Goal: Task Accomplishment & Management: Complete application form

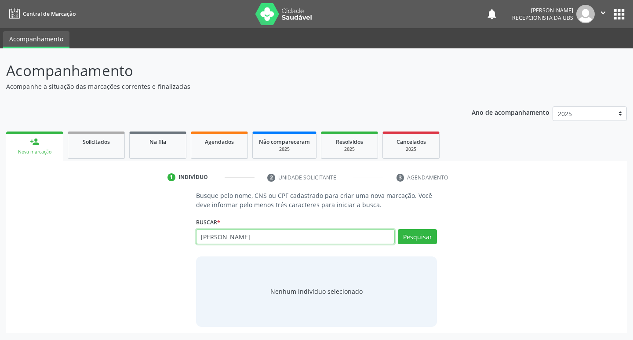
type input "[PERSON_NAME]"
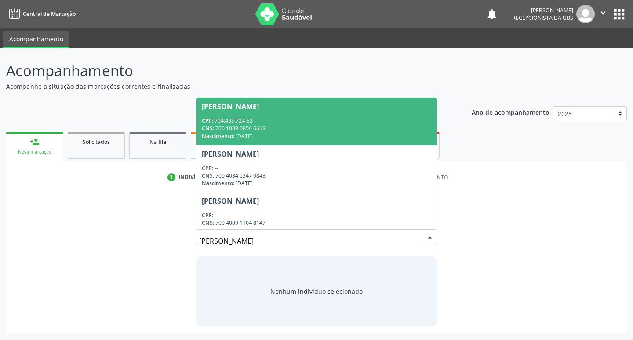
click at [332, 231] on div "[PERSON_NAME] CPF: 704.435.724-53 CNS: 700 1039 0856 6618 Nascimento: [DATE] [P…" at bounding box center [317, 239] width 242 height 21
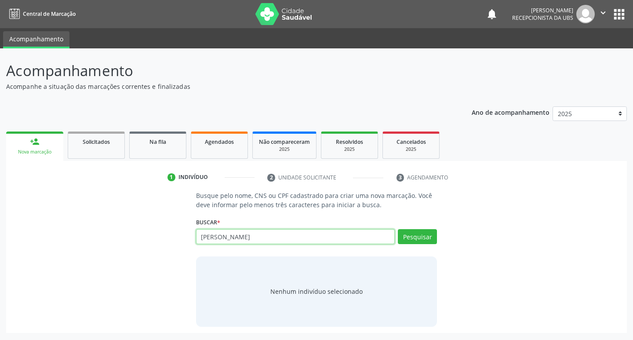
click at [332, 231] on input "[PERSON_NAME]" at bounding box center [295, 236] width 199 height 15
drag, startPoint x: 312, startPoint y: 231, endPoint x: 66, endPoint y: 231, distance: 246.3
click at [67, 231] on div "Busque pelo nome, CNS ou CPF cadastrado para criar uma nova marcação. Você deve…" at bounding box center [316, 258] width 609 height 135
type input "700400911048147"
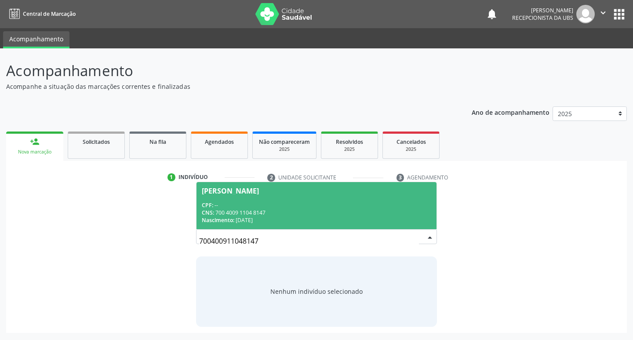
click at [271, 225] on span "[PERSON_NAME] CPF: -- CNS: 700 4009 1104 8147 Nascimento: [DATE]" at bounding box center [317, 205] width 241 height 47
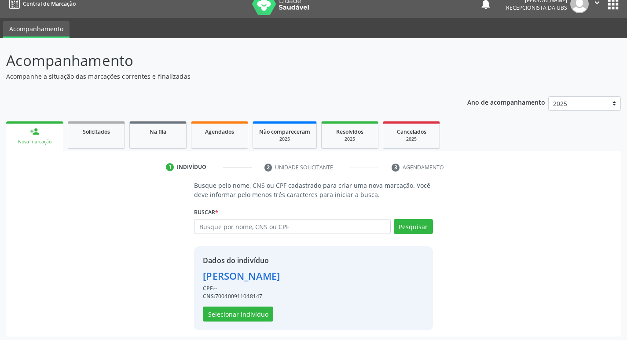
scroll to position [13, 0]
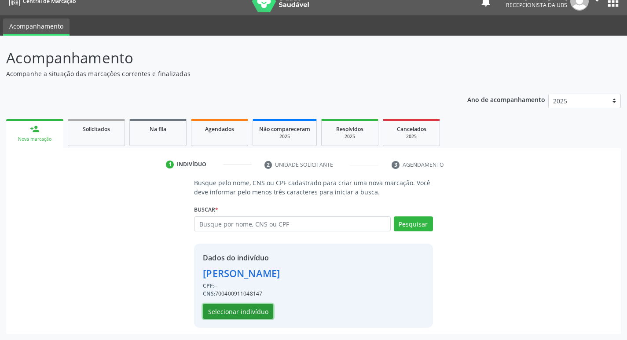
click at [247, 307] on button "Selecionar indivíduo" at bounding box center [238, 311] width 70 height 15
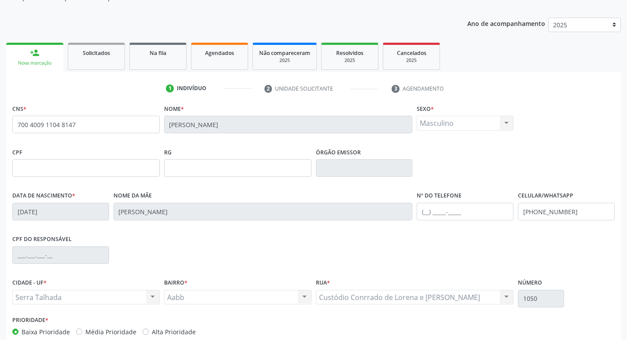
scroll to position [137, 0]
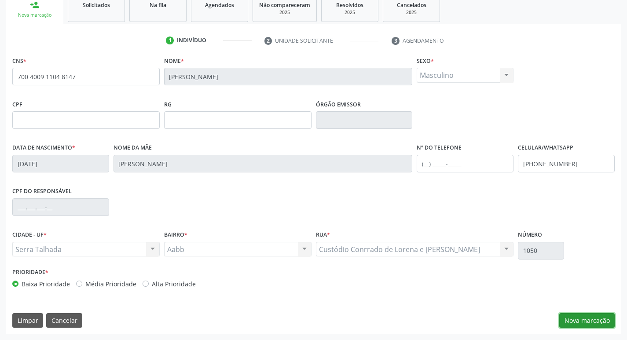
click at [589, 320] on button "Nova marcação" at bounding box center [586, 320] width 55 height 15
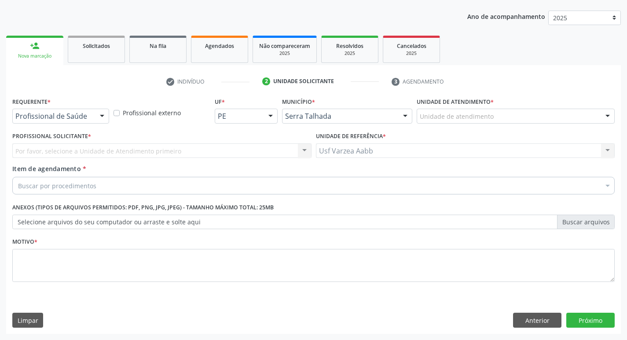
scroll to position [96, 0]
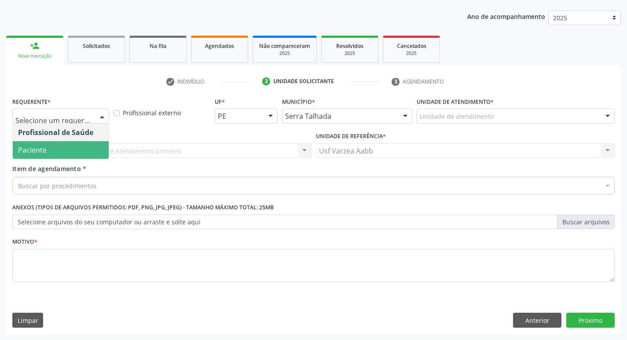
click at [84, 146] on span "Paciente" at bounding box center [61, 150] width 96 height 18
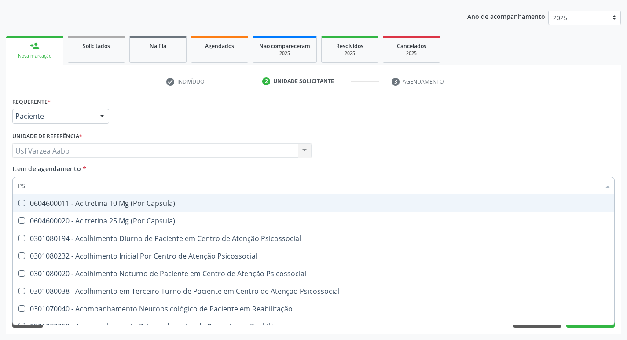
type input "PSA"
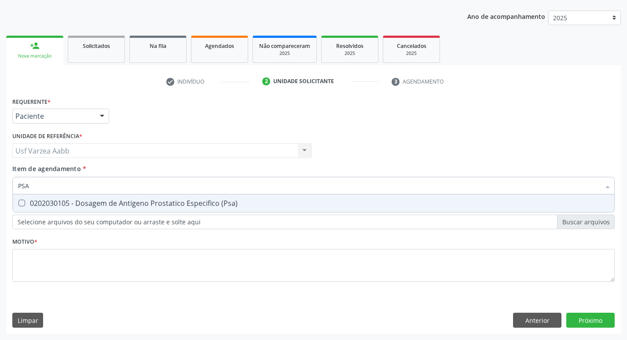
click at [123, 206] on div "0202030105 - Dosagem de Antigeno Prostatico Especifico (Psa)" at bounding box center [313, 203] width 591 height 7
checkbox \(Psa\) "true"
click at [114, 179] on input "PSA" at bounding box center [309, 186] width 582 height 18
type input "GL"
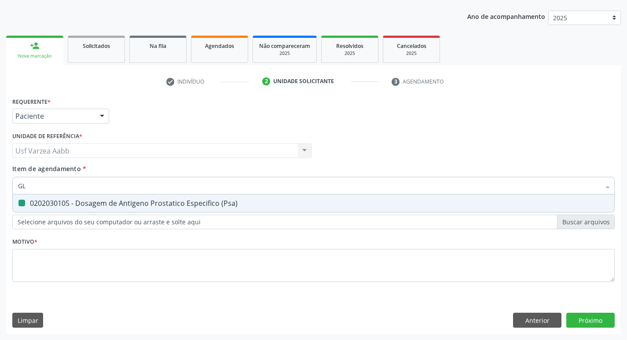
checkbox \(Psa\) "false"
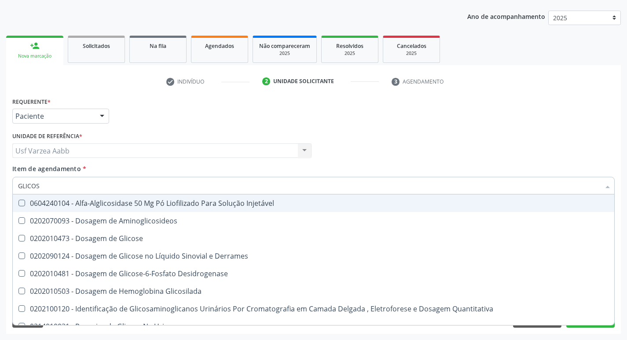
type input "GLICOSI"
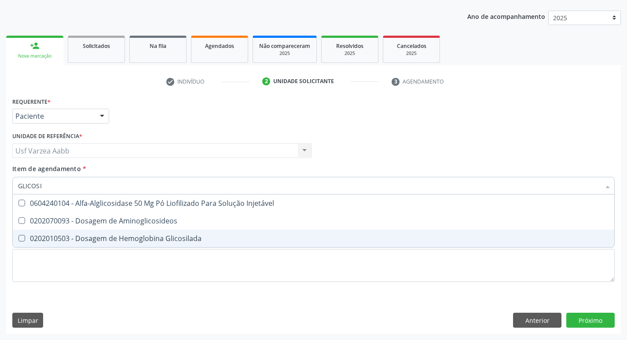
click at [77, 241] on div "0202010503 - Dosagem de Hemoglobina Glicosilada" at bounding box center [313, 238] width 591 height 7
checkbox Glicosilada "true"
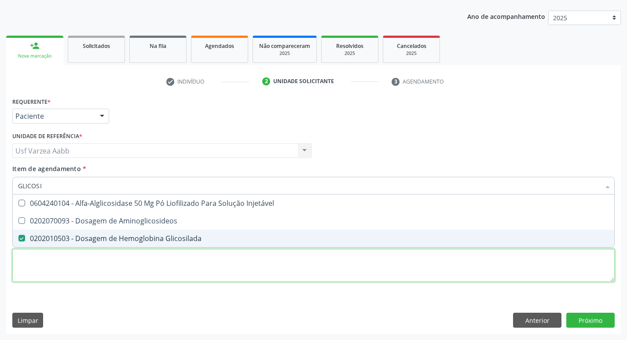
click at [78, 266] on div "Requerente * Paciente Profissional de Saúde Paciente Nenhum resultado encontrad…" at bounding box center [313, 194] width 602 height 199
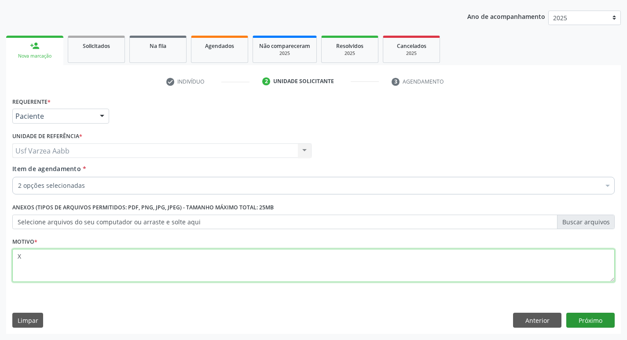
type textarea "X"
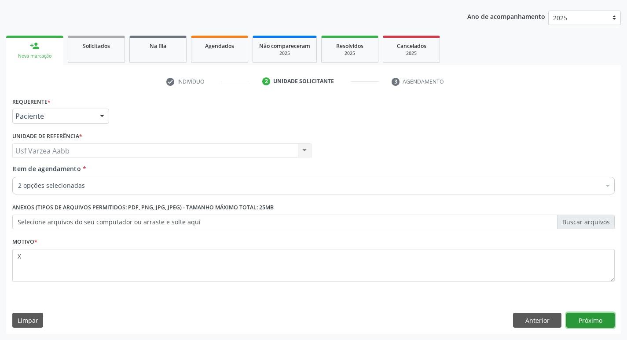
click at [606, 314] on button "Próximo" at bounding box center [590, 320] width 48 height 15
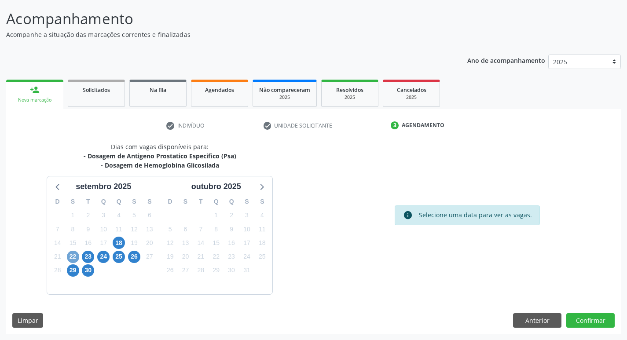
click at [71, 257] on span "22" at bounding box center [73, 257] width 12 height 12
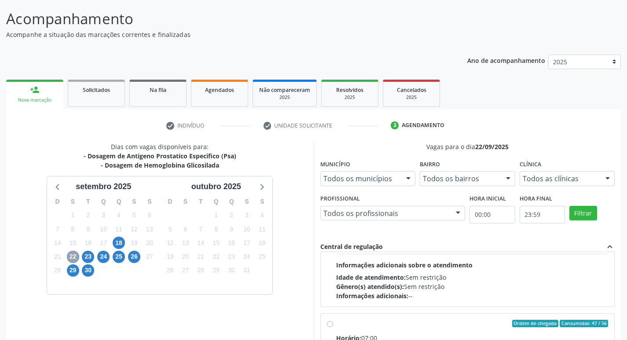
scroll to position [132, 0]
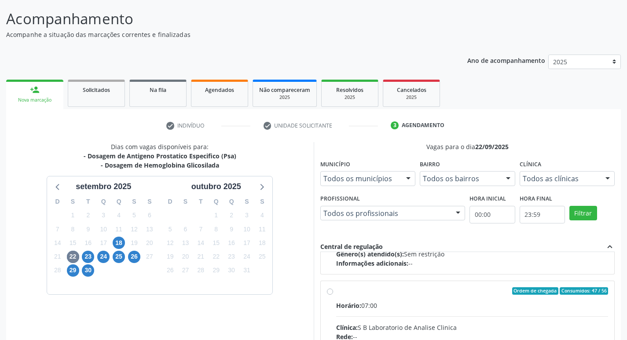
click at [332, 292] on input "Ordem de chegada Consumidos: 47 / 56 Horário: 07:00 Clínica: S B Laboratorio de…" at bounding box center [330, 291] width 6 height 8
radio input "true"
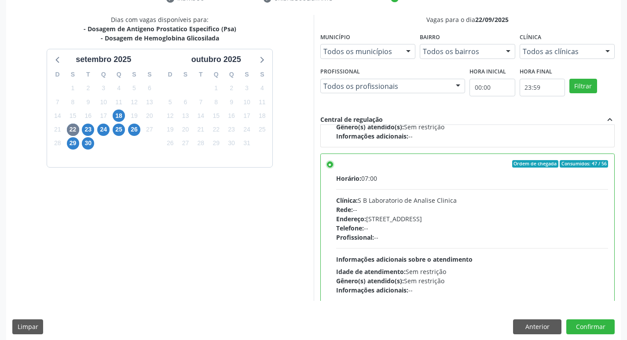
scroll to position [186, 0]
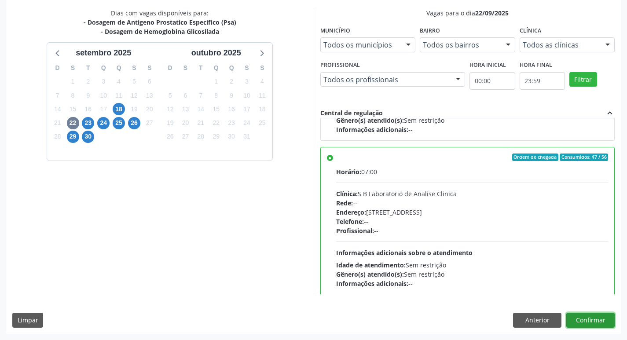
click at [594, 317] on button "Confirmar" at bounding box center [590, 320] width 48 height 15
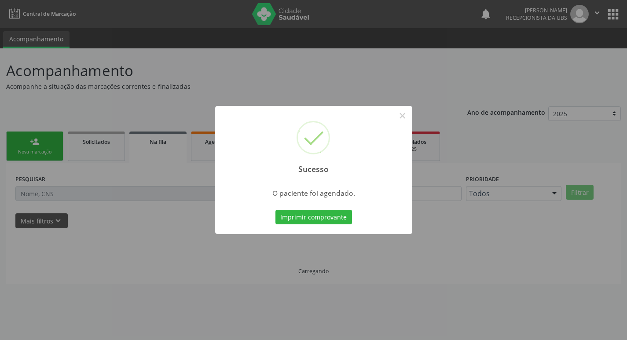
scroll to position [0, 0]
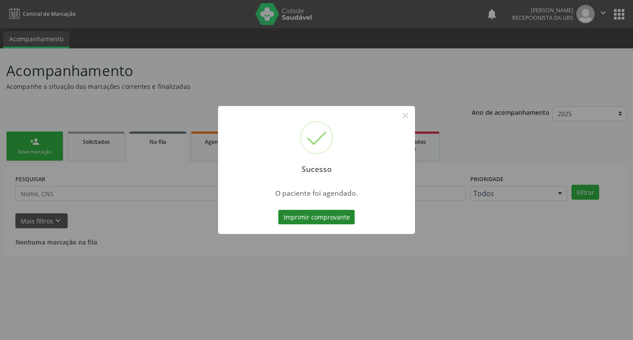
click at [327, 220] on button "Imprimir comprovante" at bounding box center [316, 217] width 77 height 15
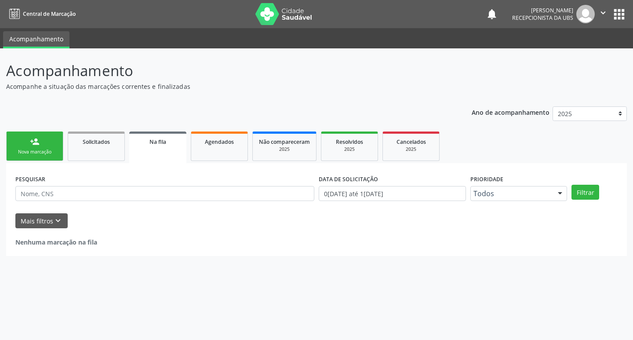
click at [52, 154] on div "Nova marcação" at bounding box center [35, 152] width 44 height 7
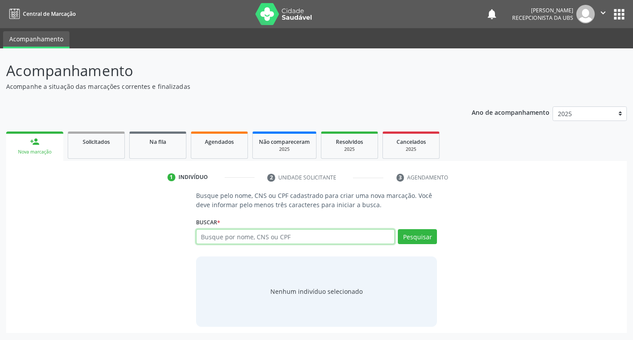
click at [273, 240] on input "text" at bounding box center [295, 236] width 199 height 15
type input "44312156468"
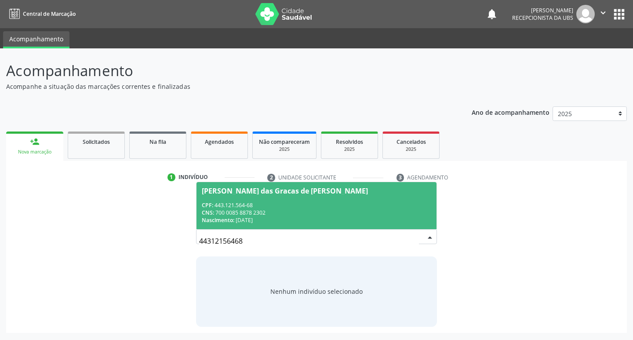
click at [410, 211] on div "CNS: 700 0085 8878 2302" at bounding box center [317, 212] width 230 height 7
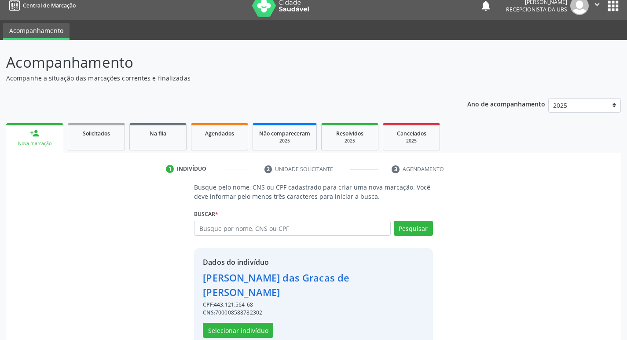
scroll to position [13, 0]
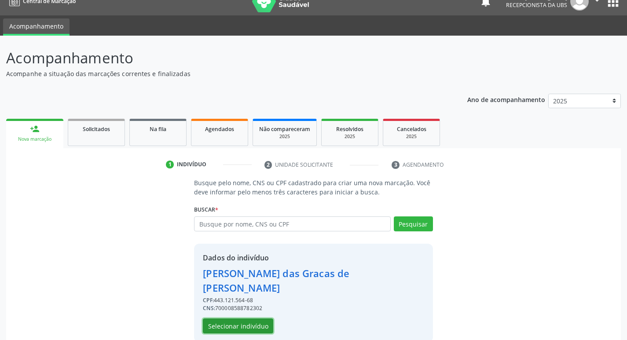
click at [234, 318] on button "Selecionar indivíduo" at bounding box center [238, 325] width 70 height 15
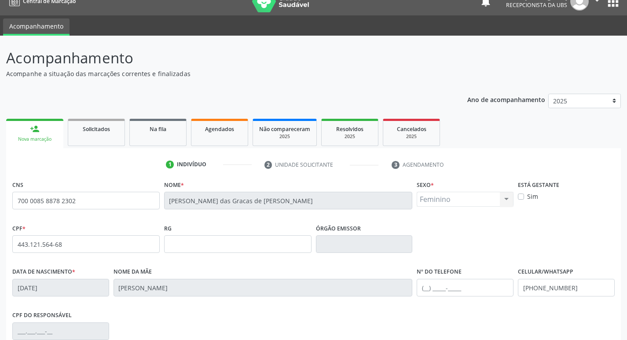
scroll to position [137, 0]
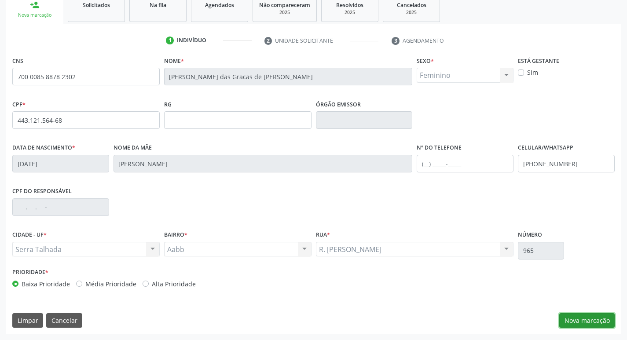
click at [597, 326] on button "Nova marcação" at bounding box center [586, 320] width 55 height 15
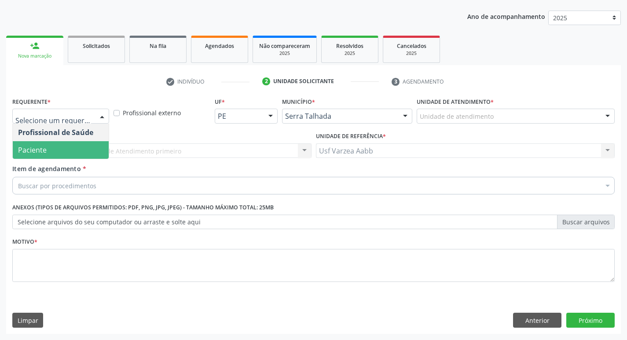
click at [69, 153] on span "Paciente" at bounding box center [61, 150] width 96 height 18
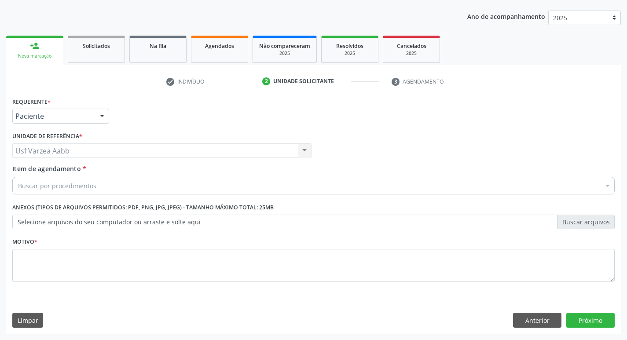
click at [84, 190] on div "Buscar por procedimentos" at bounding box center [313, 186] width 602 height 18
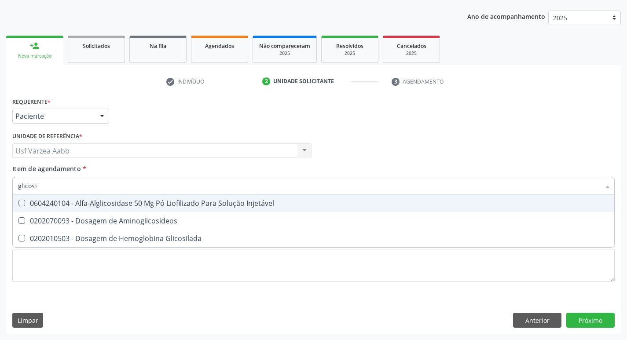
type input "glicosil"
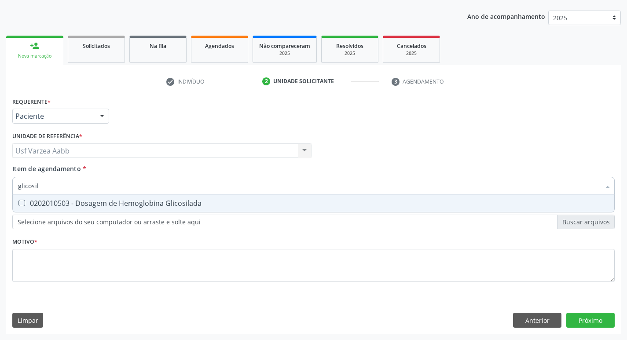
click at [94, 193] on input "glicosil" at bounding box center [309, 186] width 582 height 18
click at [94, 198] on span "0202010503 - Dosagem de Hemoglobina Glicosilada" at bounding box center [313, 203] width 601 height 18
checkbox Glicosilada "true"
click at [97, 185] on input "glicosil" at bounding box center [309, 186] width 582 height 18
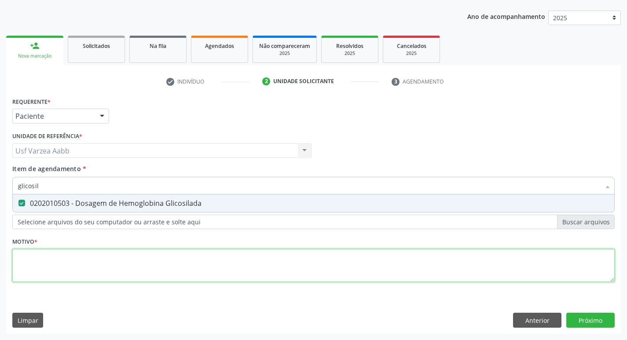
click at [90, 275] on div "Requerente * Paciente Profissional de Saúde Paciente Nenhum resultado encontrad…" at bounding box center [313, 194] width 602 height 199
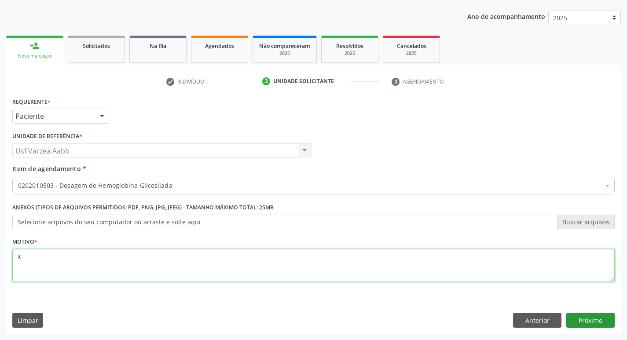
type textarea "x"
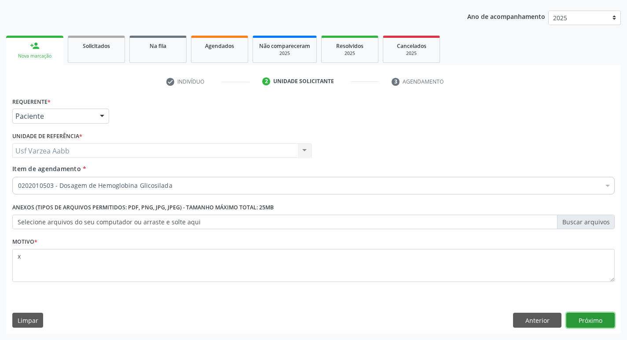
click at [598, 321] on button "Próximo" at bounding box center [590, 320] width 48 height 15
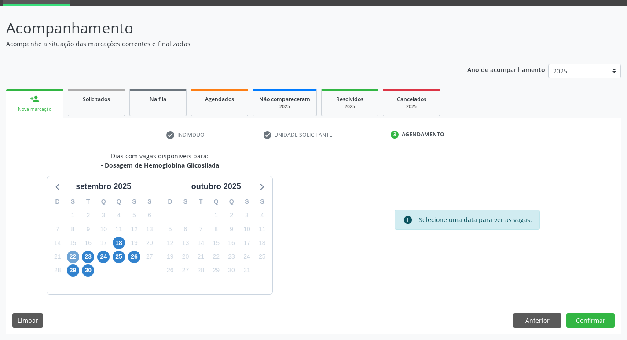
click at [74, 255] on span "22" at bounding box center [73, 257] width 12 height 12
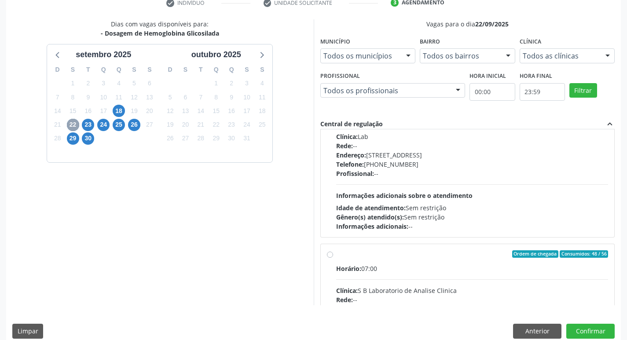
scroll to position [88, 0]
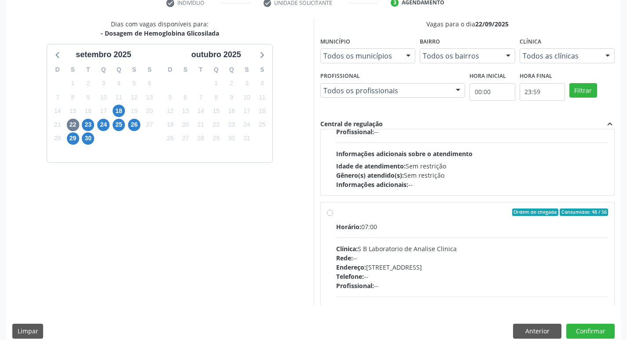
click at [336, 215] on label "Ordem de chegada Consumidos: 48 / 56 Horário: 07:00 Clínica: S B Laboratorio de…" at bounding box center [472, 276] width 272 height 135
click at [328, 215] on input "Ordem de chegada Consumidos: 48 / 56 Horário: 07:00 Clínica: S B Laboratorio de…" at bounding box center [330, 213] width 6 height 8
radio input "true"
click at [599, 330] on button "Confirmar" at bounding box center [590, 331] width 48 height 15
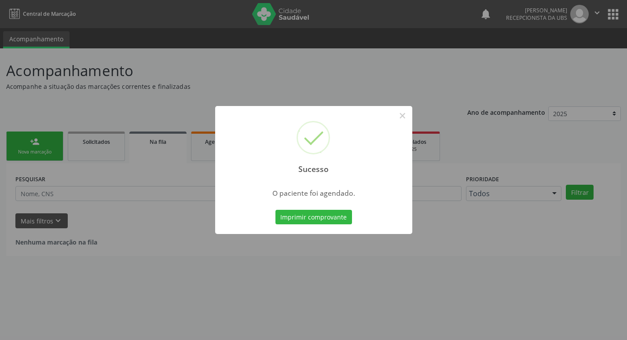
scroll to position [0, 0]
click at [352, 212] on button "Imprimir comprovante" at bounding box center [316, 217] width 77 height 15
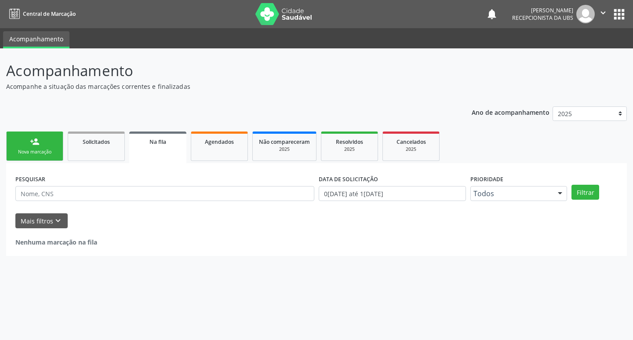
click at [47, 143] on link "person_add Nova marcação" at bounding box center [34, 146] width 57 height 29
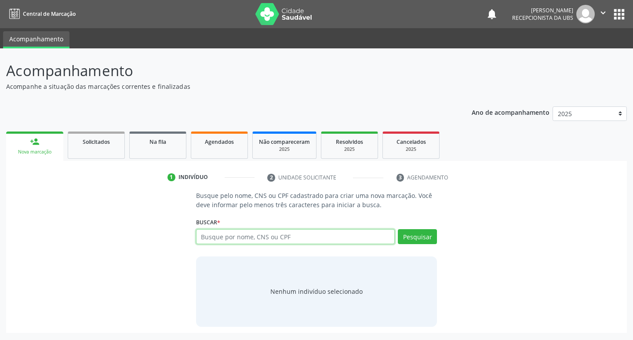
click at [267, 238] on input "text" at bounding box center [295, 236] width 199 height 15
type input "706209560793960"
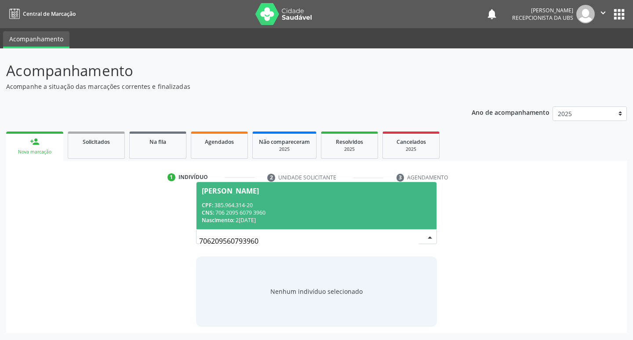
click at [302, 216] on div "Nascimento: [DATE]" at bounding box center [317, 219] width 230 height 7
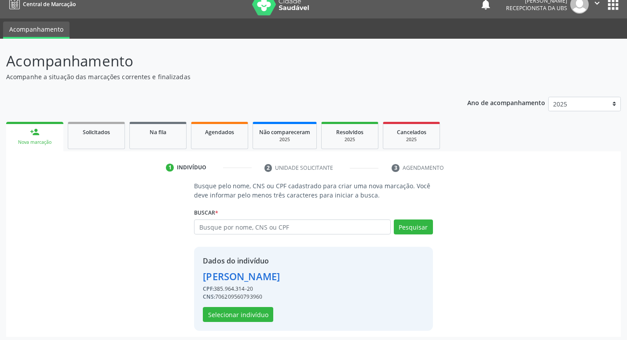
scroll to position [13, 0]
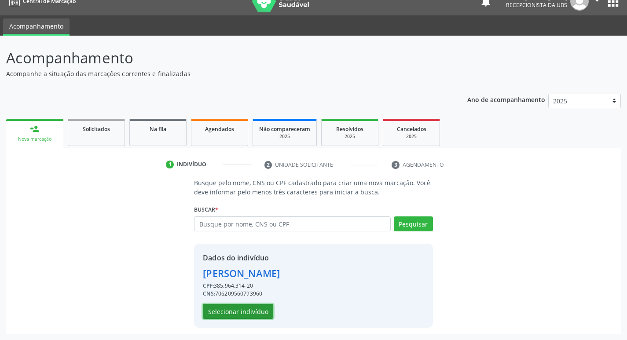
click at [254, 309] on button "Selecionar indivíduo" at bounding box center [238, 311] width 70 height 15
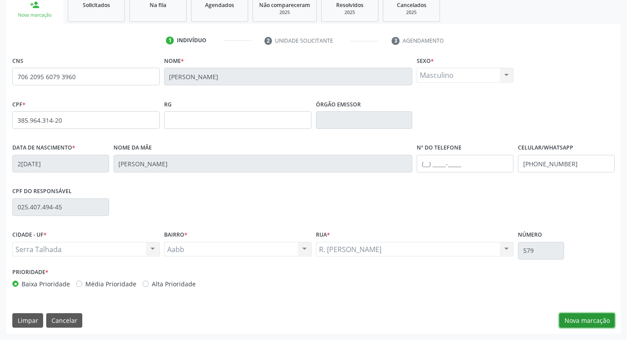
click at [591, 314] on button "Nova marcação" at bounding box center [586, 320] width 55 height 15
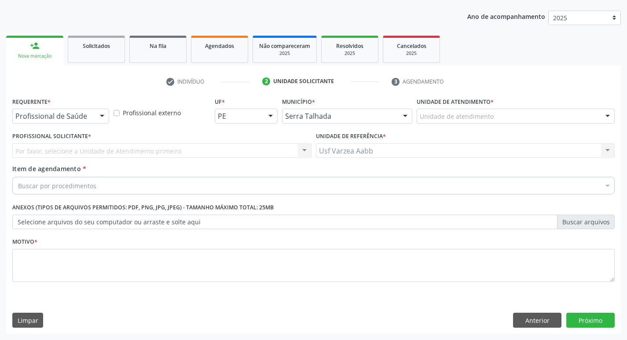
scroll to position [96, 0]
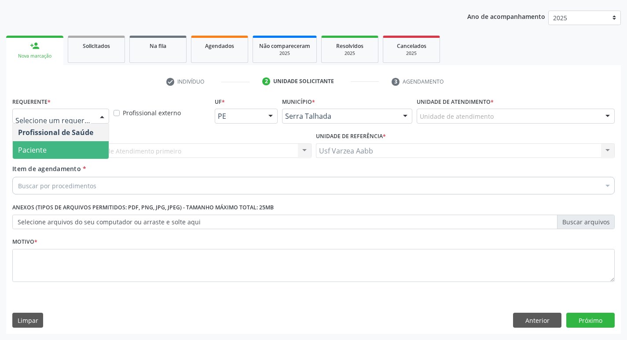
click at [76, 152] on span "Paciente" at bounding box center [61, 150] width 96 height 18
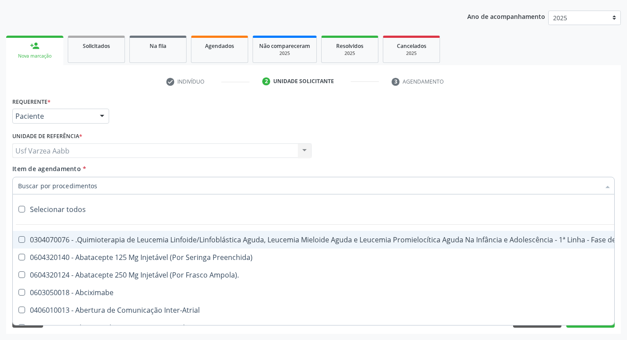
click at [90, 191] on div at bounding box center [313, 186] width 602 height 18
click at [79, 188] on input "Item de agendamento *" at bounding box center [309, 186] width 582 height 18
click at [79, 187] on input "Item de agendamento *" at bounding box center [309, 186] width 582 height 18
type input "h"
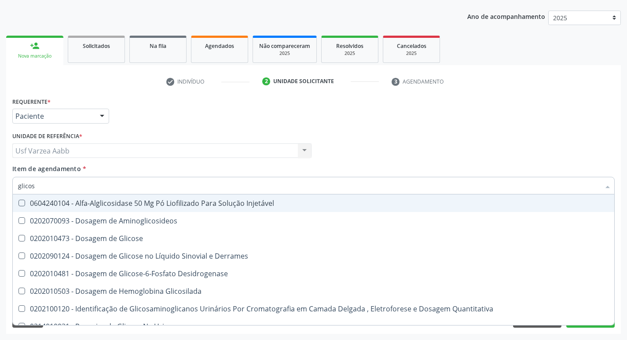
type input "glicosi"
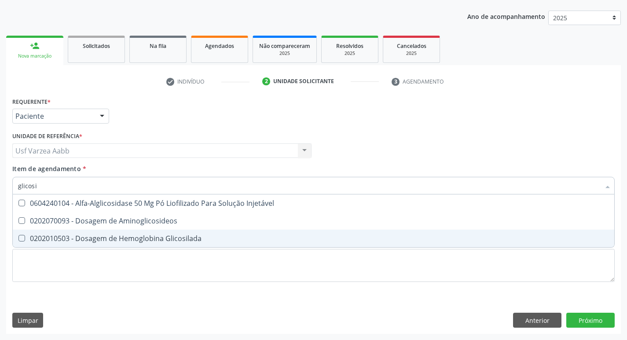
click at [102, 240] on div "0202010503 - Dosagem de Hemoglobina Glicosilada" at bounding box center [313, 238] width 591 height 7
checkbox Glicosilada "true"
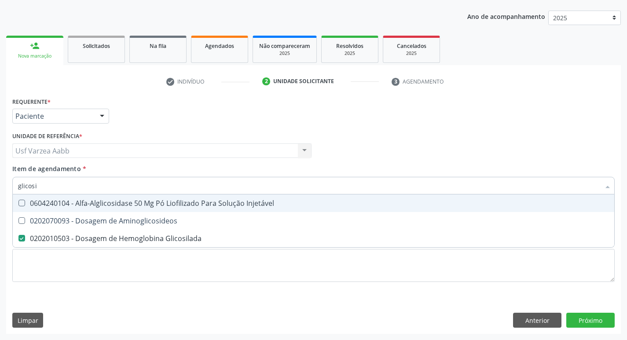
click at [110, 189] on input "glicosi" at bounding box center [309, 186] width 582 height 18
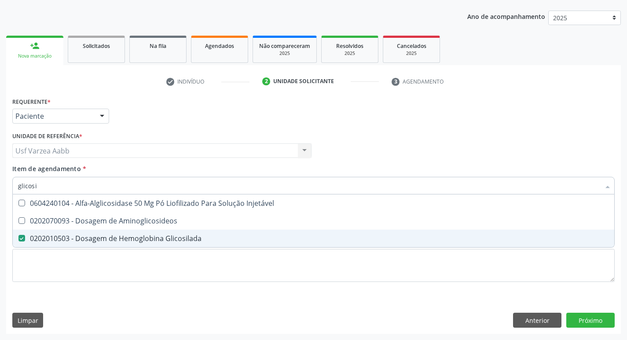
click at [366, 284] on div "Requerente * Paciente Profissional de Saúde Paciente Nenhum resultado encontrad…" at bounding box center [313, 194] width 602 height 199
click at [362, 247] on li "0202010503 - Dosagem de Hemoglobina Glicosilada" at bounding box center [313, 239] width 601 height 18
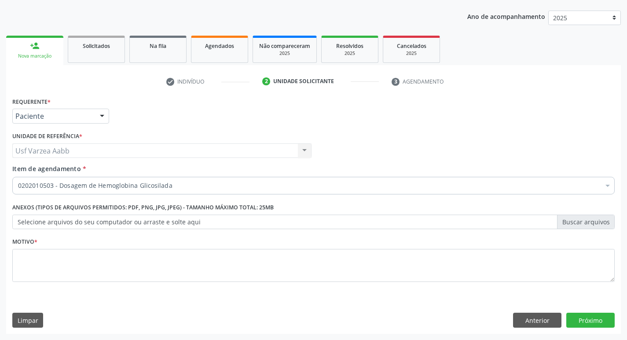
click at [307, 257] on div "Requerente * Paciente Profissional de Saúde Paciente Nenhum resultado encontrad…" at bounding box center [313, 194] width 602 height 199
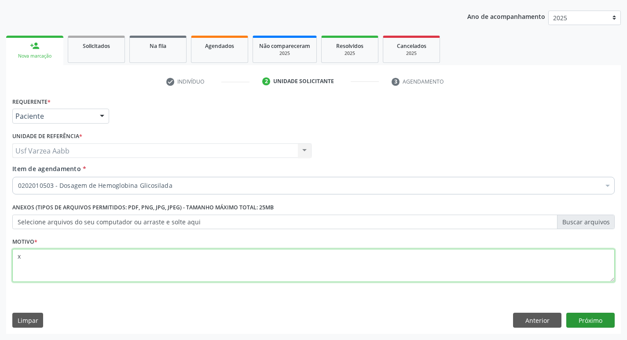
type textarea "x"
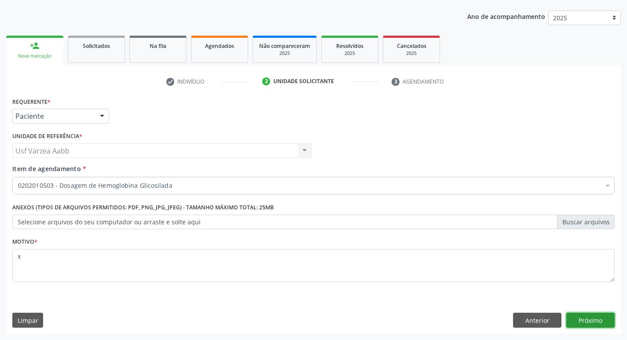
click at [598, 322] on button "Próximo" at bounding box center [590, 320] width 48 height 15
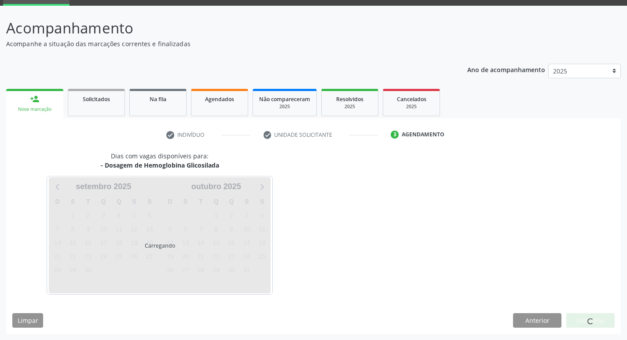
scroll to position [43, 0]
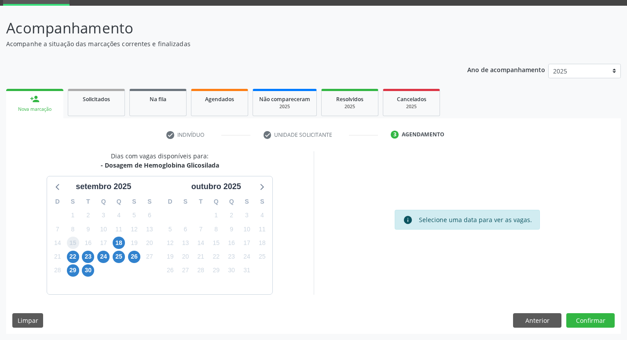
click at [73, 248] on span "15" at bounding box center [73, 243] width 12 height 12
click at [76, 259] on span "22" at bounding box center [73, 257] width 12 height 12
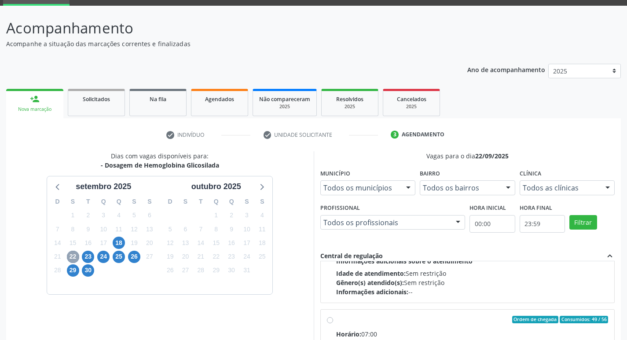
scroll to position [139, 0]
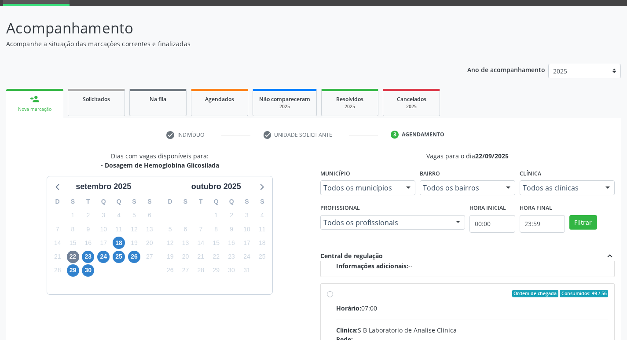
click at [330, 295] on input "Ordem de chegada Consumidos: 49 / 56 Horário: 07:00 Clínica: S B Laboratorio de…" at bounding box center [330, 294] width 6 height 8
radio input "true"
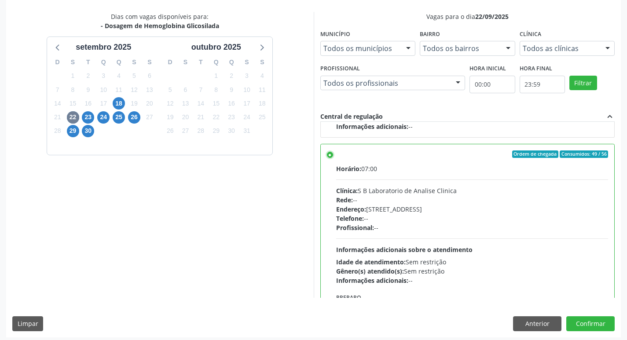
scroll to position [186, 0]
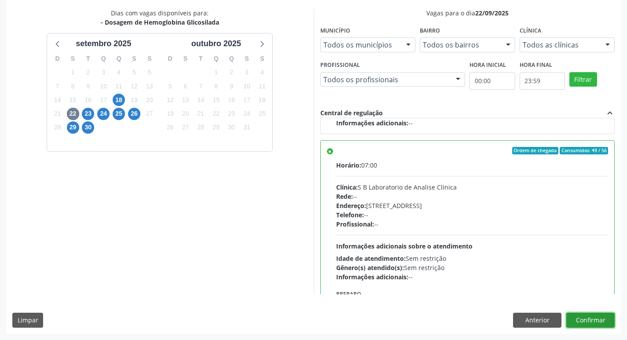
click at [599, 315] on button "Confirmar" at bounding box center [590, 320] width 48 height 15
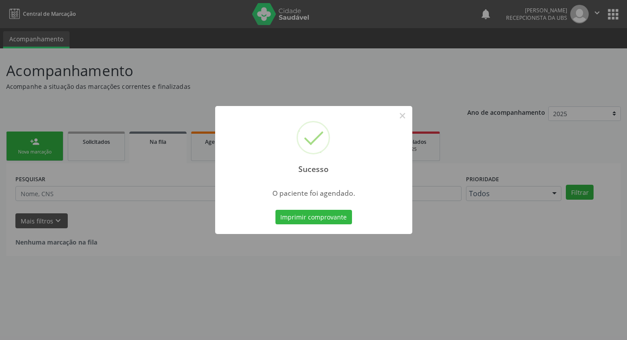
scroll to position [0, 0]
click at [354, 217] on button "Imprimir comprovante" at bounding box center [316, 217] width 77 height 15
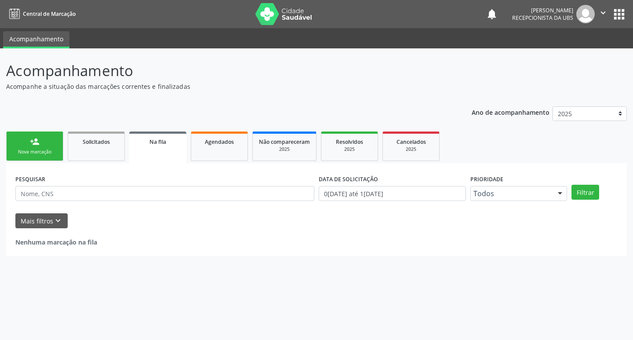
click at [32, 136] on link "person_add Nova marcação" at bounding box center [34, 146] width 57 height 29
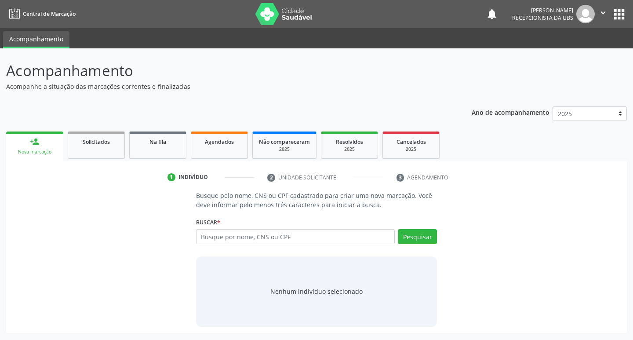
click at [286, 247] on div "Busque por nome, CNS ou CPF Nenhum resultado encontrado para: " " Digite nome, …" at bounding box center [317, 239] width 242 height 21
click at [291, 235] on input "text" at bounding box center [295, 236] width 199 height 15
type input "898003415584439"
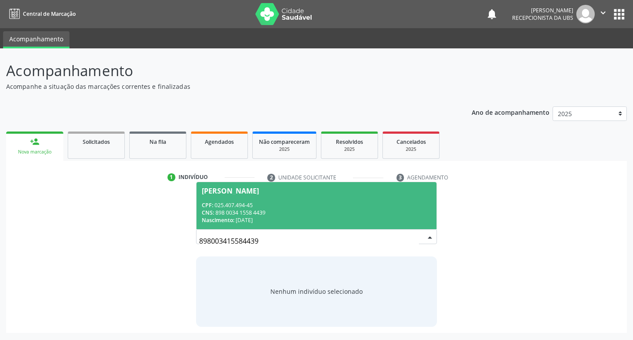
click at [297, 210] on div "CNS: 898 0034 1558 4439" at bounding box center [317, 212] width 230 height 7
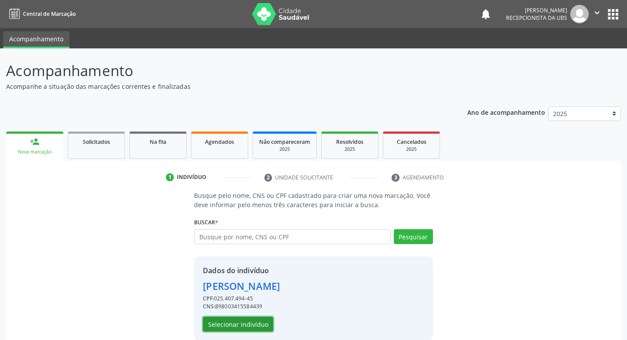
click at [251, 322] on button "Selecionar indivíduo" at bounding box center [238, 324] width 70 height 15
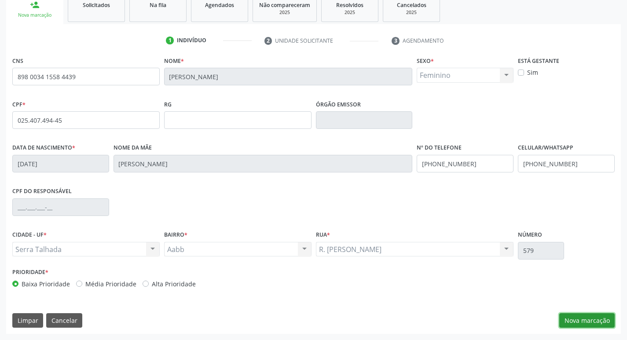
click at [580, 318] on button "Nova marcação" at bounding box center [586, 320] width 55 height 15
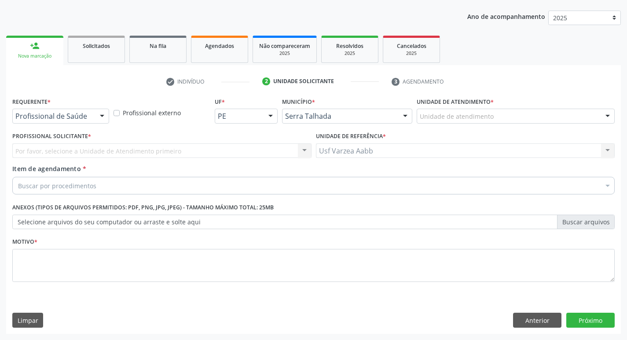
scroll to position [96, 0]
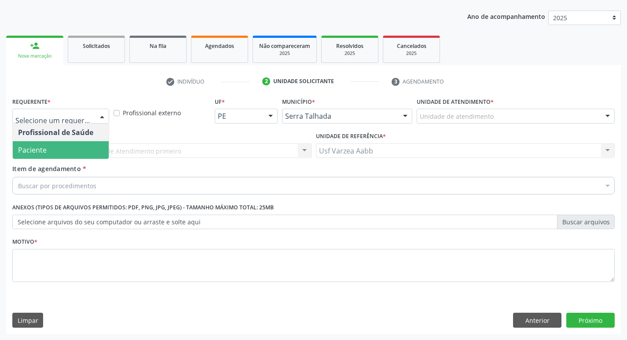
click at [60, 154] on span "Paciente" at bounding box center [61, 150] width 96 height 18
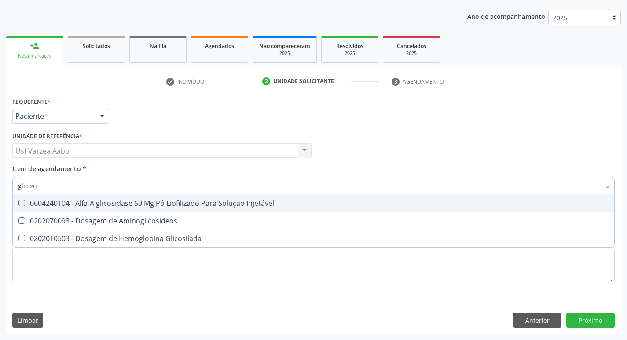
type input "glicosil"
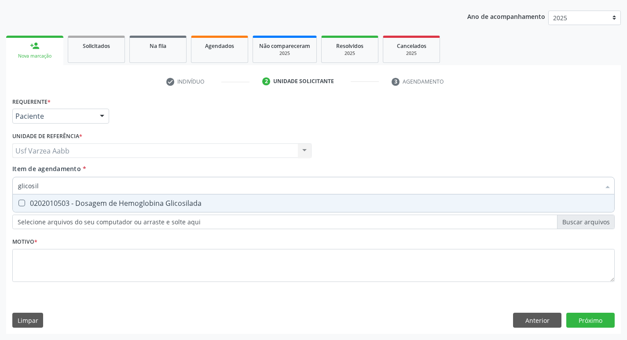
click at [96, 202] on div "0202010503 - Dosagem de Hemoglobina Glicosilada" at bounding box center [313, 203] width 591 height 7
checkbox Glicosilada "true"
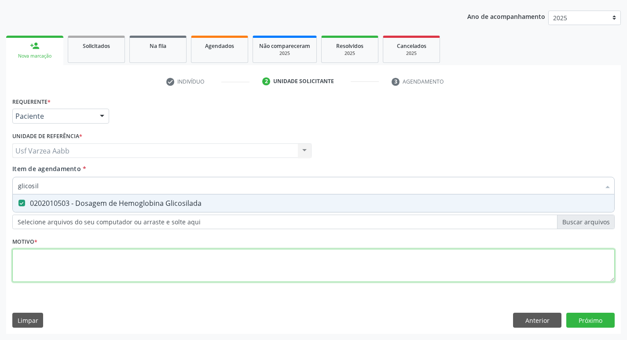
click at [108, 262] on div "Requerente * Paciente Profissional de Saúde Paciente Nenhum resultado encontrad…" at bounding box center [313, 194] width 602 height 199
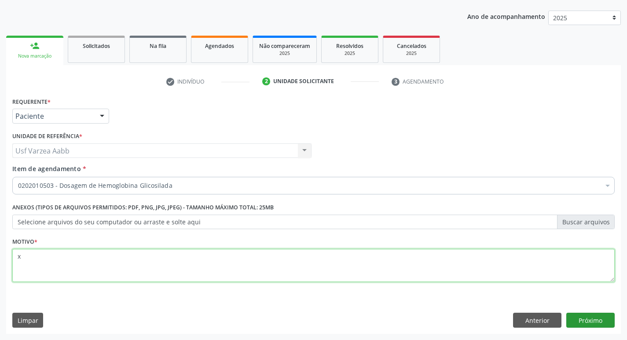
type textarea "x"
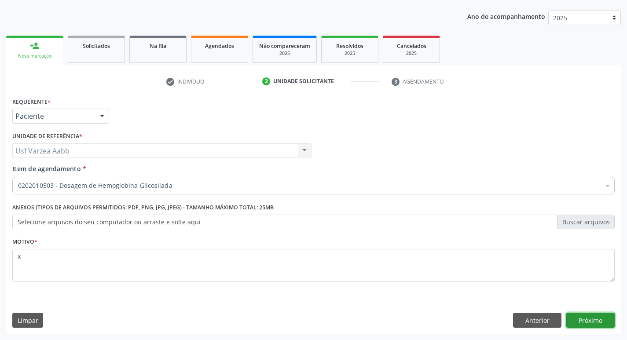
click at [600, 318] on button "Próximo" at bounding box center [590, 320] width 48 height 15
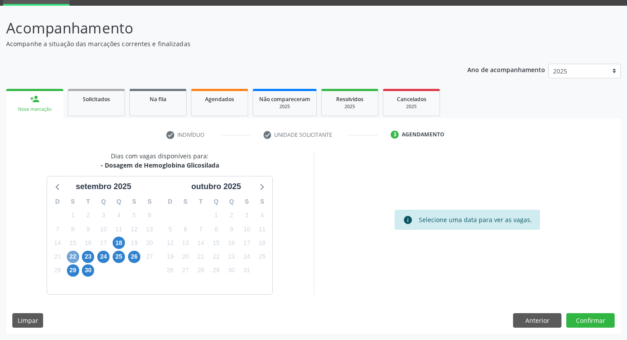
click at [77, 256] on span "22" at bounding box center [73, 257] width 12 height 12
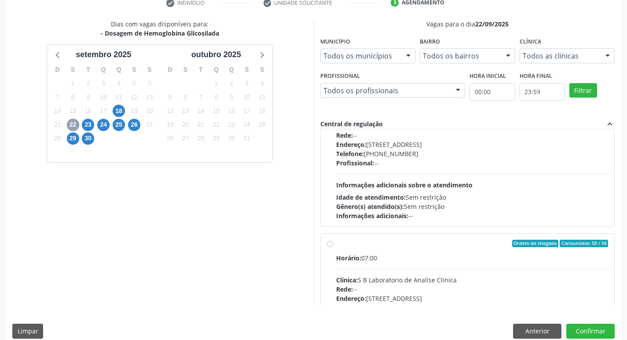
scroll to position [132, 0]
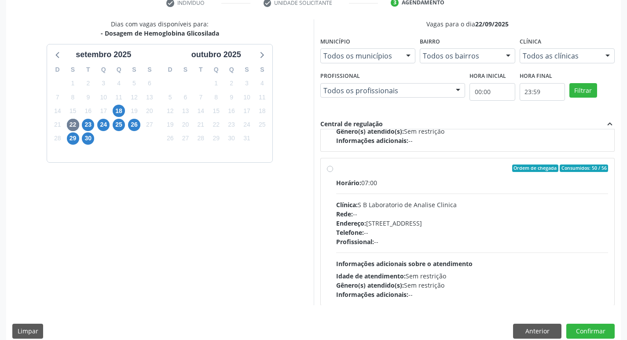
click at [336, 169] on label "Ordem de chegada Consumidos: 50 / 56 Horário: 07:00 Clínica: S B Laboratorio de…" at bounding box center [472, 232] width 272 height 135
click at [330, 169] on input "Ordem de chegada Consumidos: 50 / 56 Horário: 07:00 Clínica: S B Laboratorio de…" at bounding box center [330, 169] width 6 height 8
radio input "true"
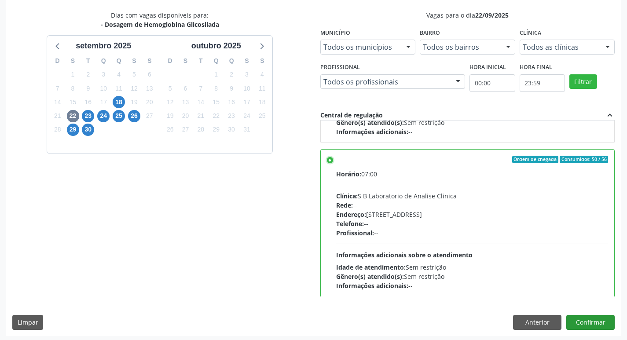
scroll to position [186, 0]
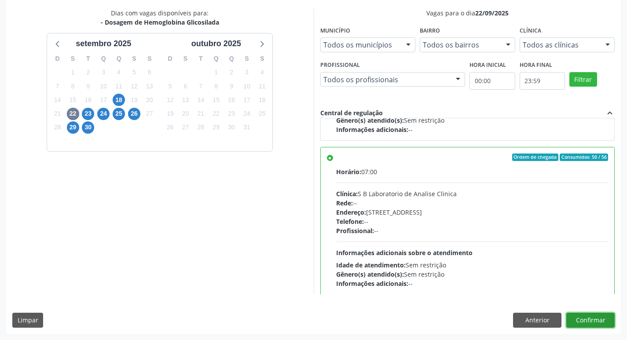
click at [593, 317] on button "Confirmar" at bounding box center [590, 320] width 48 height 15
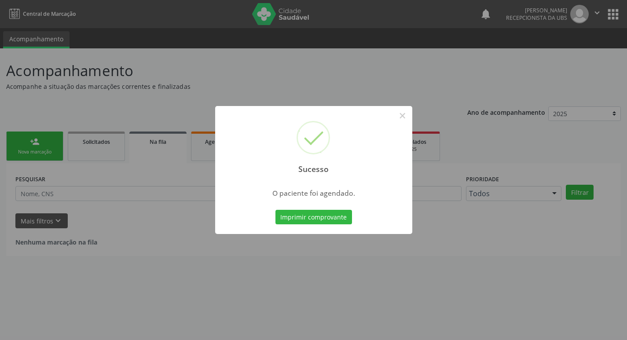
scroll to position [0, 0]
click at [339, 215] on button "Imprimir comprovante" at bounding box center [316, 217] width 77 height 15
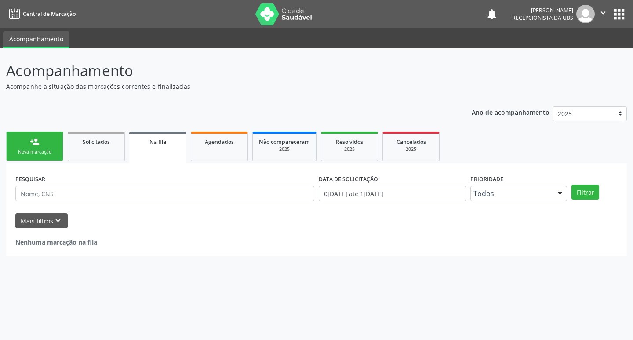
click at [40, 152] on div "Nova marcação" at bounding box center [35, 152] width 44 height 7
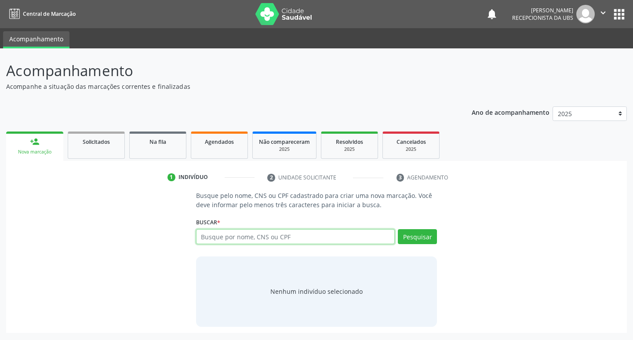
click at [303, 237] on input "text" at bounding box center [295, 236] width 199 height 15
type input "701007850691299"
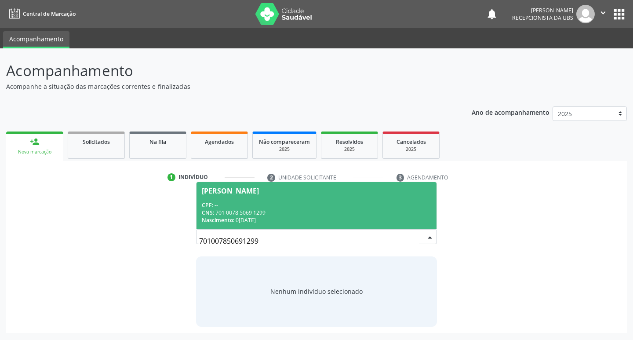
click at [344, 216] on div "Nascimento: [DATE]" at bounding box center [317, 219] width 230 height 7
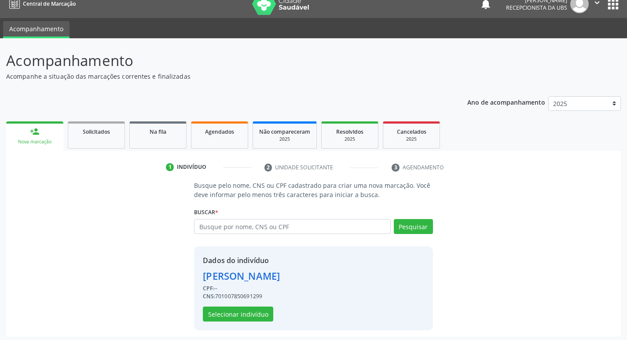
scroll to position [13, 0]
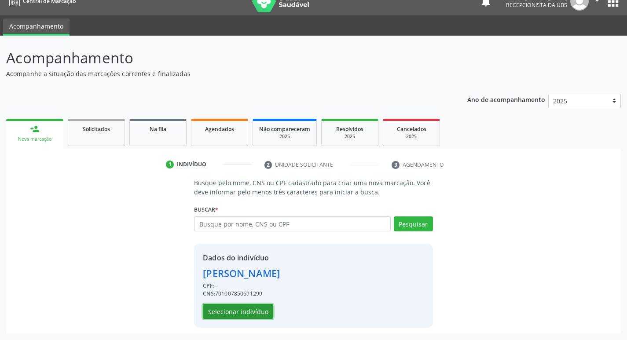
click at [232, 312] on button "Selecionar indivíduo" at bounding box center [238, 311] width 70 height 15
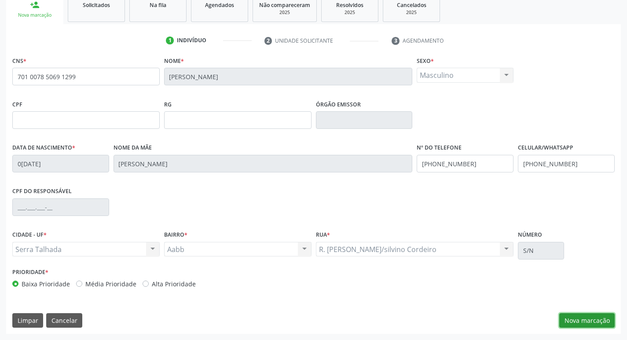
click at [614, 321] on button "Nova marcação" at bounding box center [586, 320] width 55 height 15
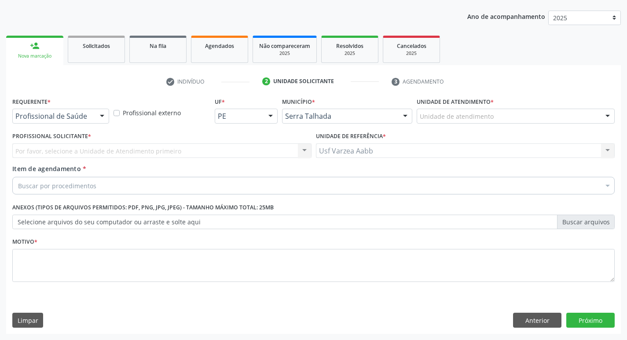
scroll to position [96, 0]
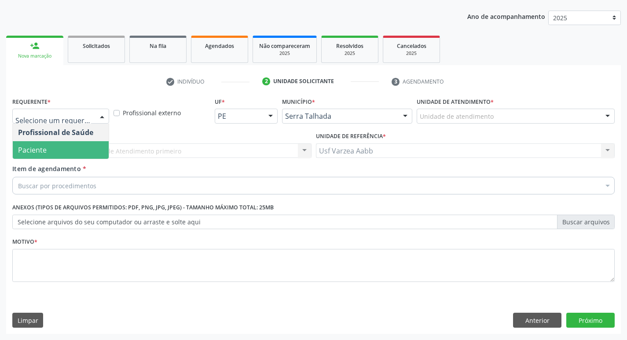
click at [81, 147] on span "Paciente" at bounding box center [61, 150] width 96 height 18
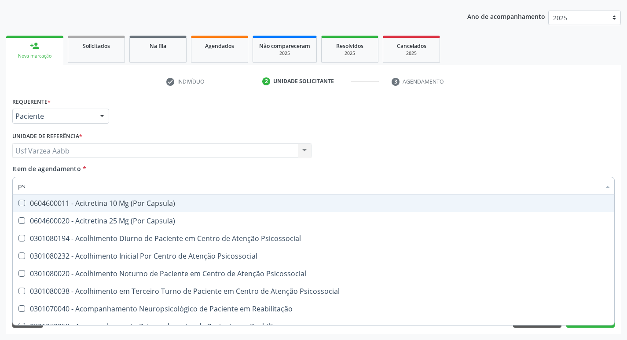
type input "psa"
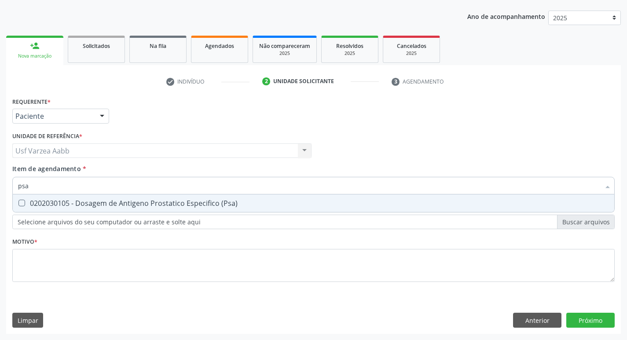
click at [93, 203] on div "0202030105 - Dosagem de Antigeno Prostatico Especifico (Psa)" at bounding box center [313, 203] width 591 height 7
checkbox \(Psa\) "true"
click at [107, 191] on input "psa" at bounding box center [309, 186] width 582 height 18
type input "ts"
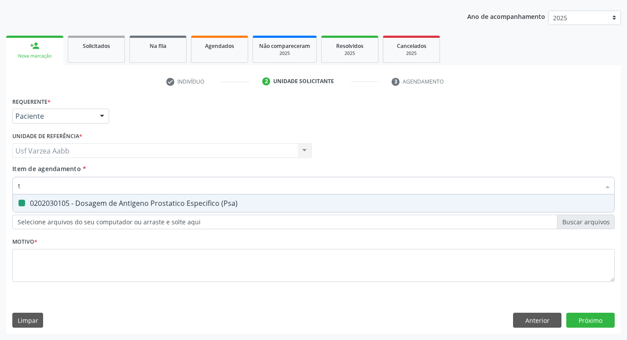
checkbox \(Psa\) "false"
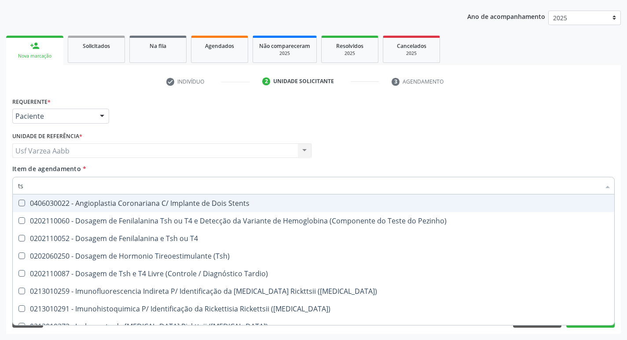
type input "tsh"
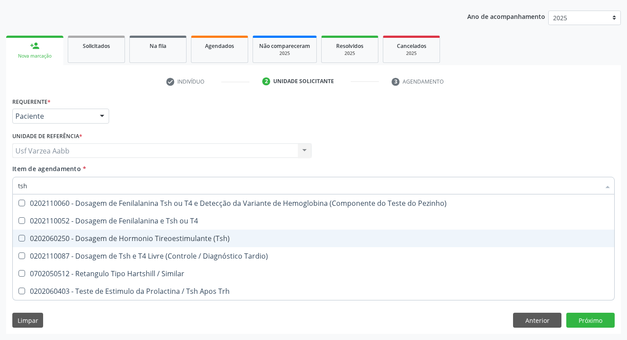
click at [137, 241] on div "0202060250 - Dosagem de Hormonio Tireoestimulante (Tsh)" at bounding box center [313, 238] width 591 height 7
checkbox \(Tsh\) "true"
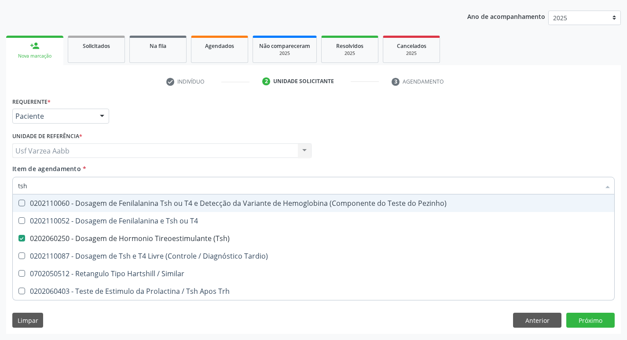
click at [112, 187] on input "tsh" at bounding box center [309, 186] width 582 height 18
type input "ts"
checkbox \(Tsh\) "false"
checkbox Tardio\) "true"
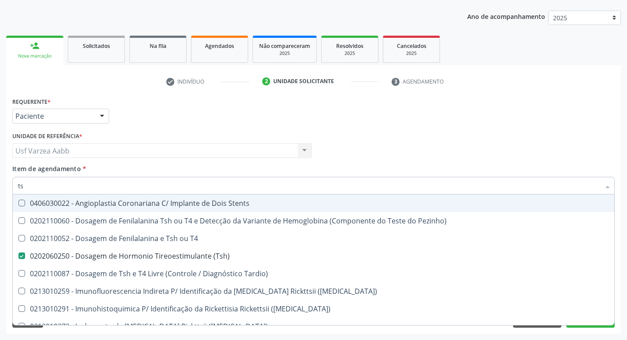
type input "t"
checkbox \(Tsh\) "false"
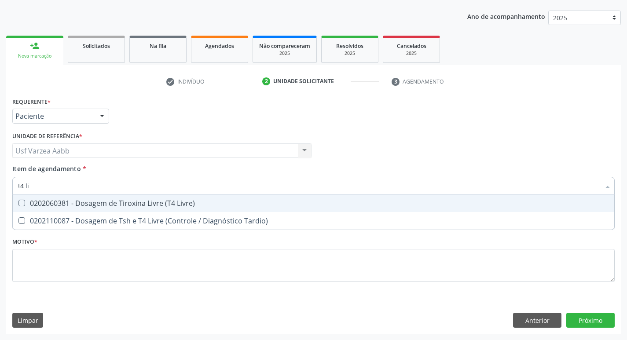
type input "t4 liv"
click at [117, 206] on div "0202060381 - Dosagem de Tiroxina Livre (T4 Livre)" at bounding box center [313, 203] width 591 height 7
checkbox Livre\) "true"
click at [129, 187] on input "t4 liv" at bounding box center [309, 186] width 582 height 18
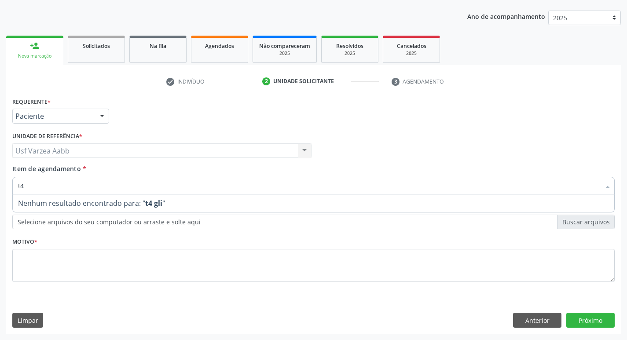
type input "t"
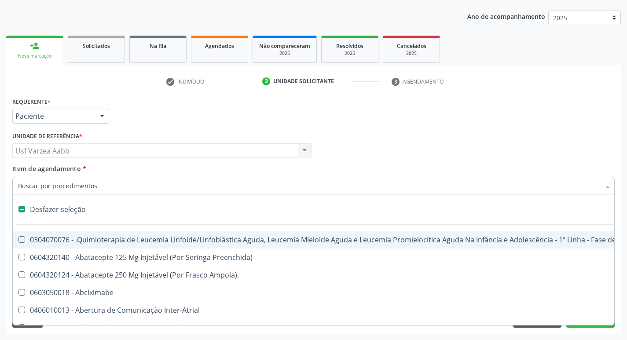
type input "g"
checkbox Boca "true"
checkbox Hemodialise "true"
checkbox Meckel "true"
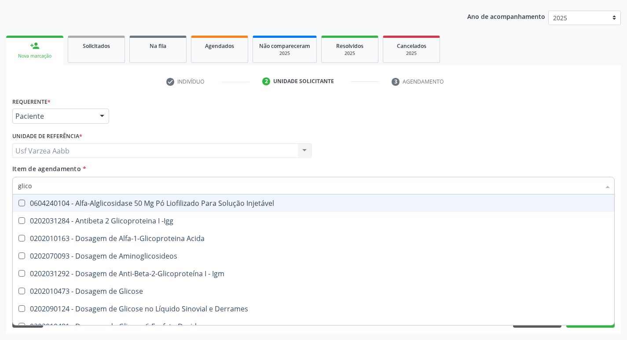
type input "glicos"
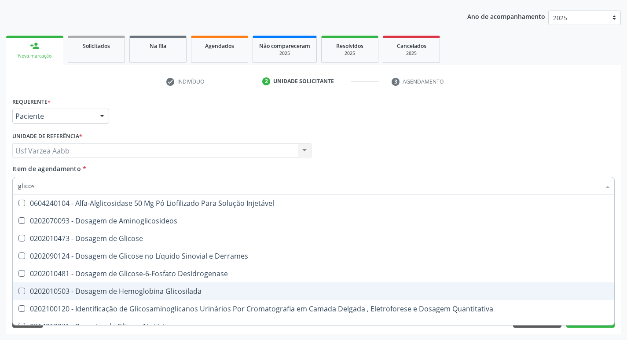
click at [189, 292] on div "0202010503 - Dosagem de Hemoglobina Glicosilada" at bounding box center [313, 291] width 591 height 7
checkbox Glicosilada "true"
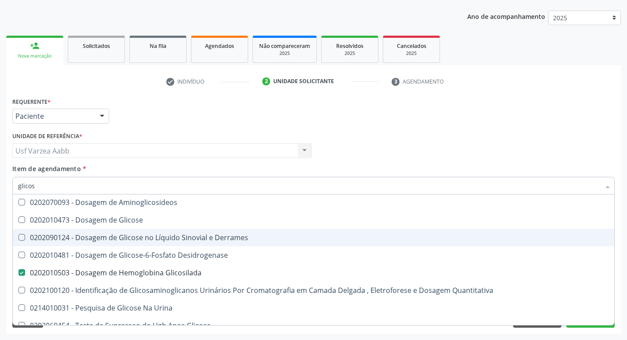
scroll to position [28, 0]
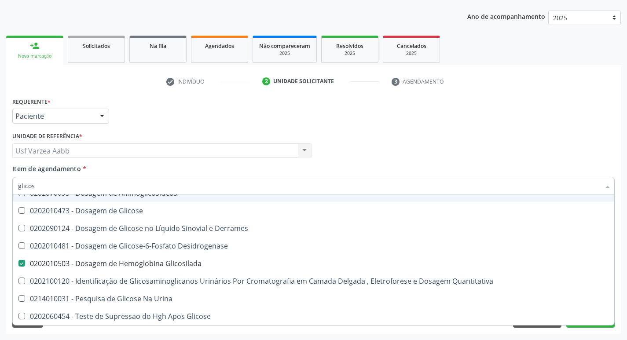
click at [499, 123] on div "Requerente * Paciente Profissional de Saúde Paciente Nenhum resultado encontrad…" at bounding box center [313, 112] width 607 height 34
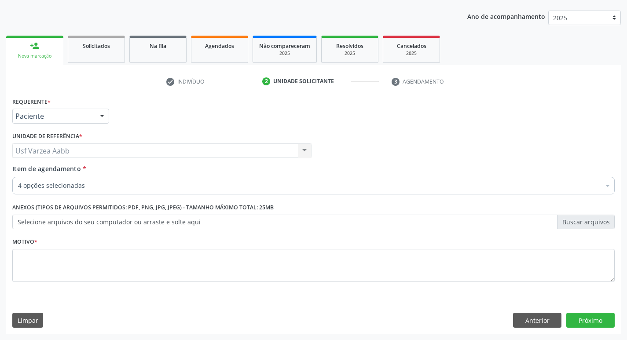
scroll to position [0, 0]
click at [354, 283] on fieldset "Motivo *" at bounding box center [313, 261] width 602 height 53
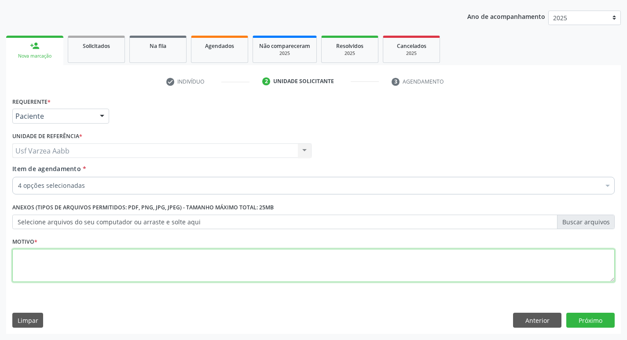
click at [349, 270] on textarea at bounding box center [313, 265] width 602 height 33
type textarea "x"
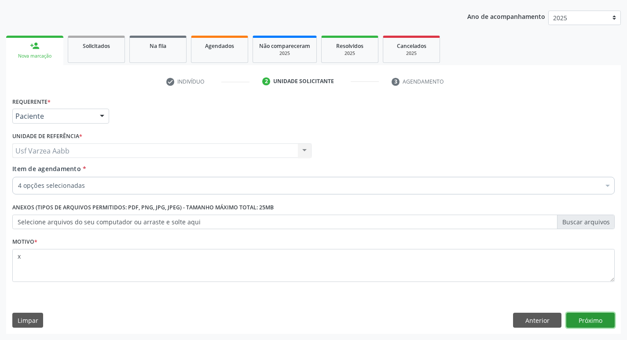
click at [601, 321] on button "Próximo" at bounding box center [590, 320] width 48 height 15
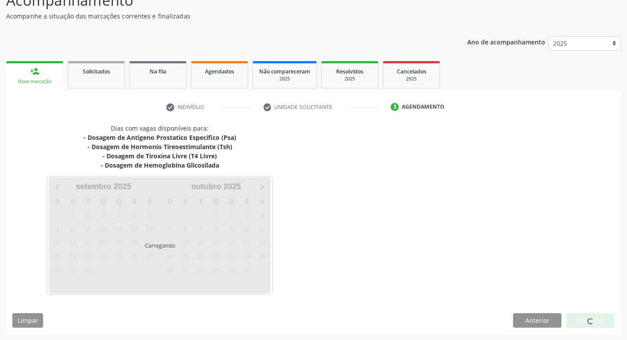
scroll to position [70, 0]
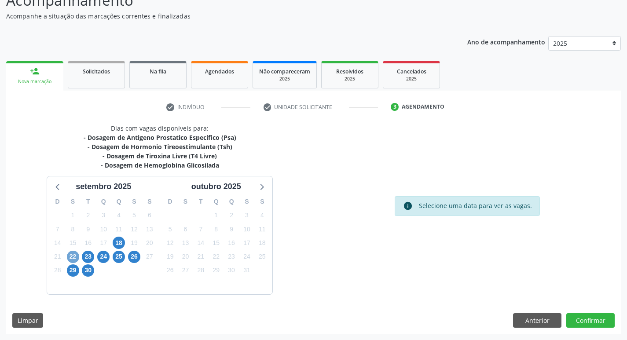
click at [71, 259] on span "22" at bounding box center [73, 257] width 12 height 12
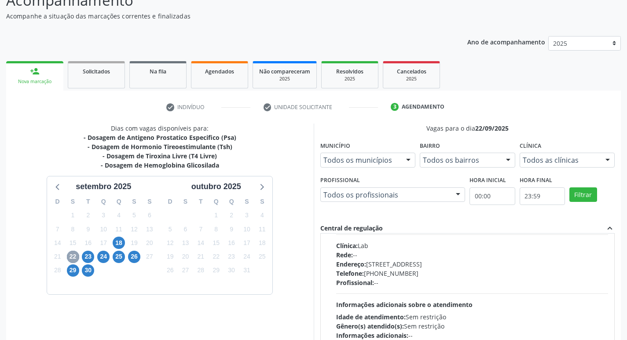
scroll to position [132, 0]
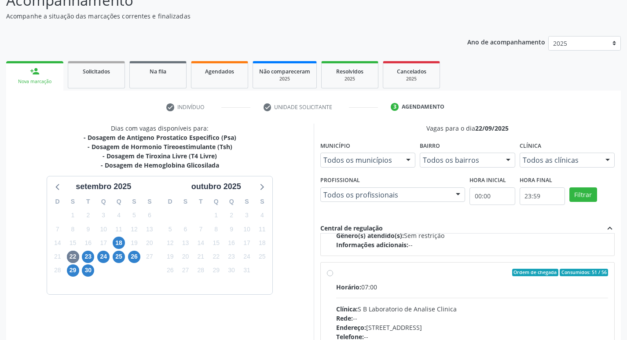
click at [336, 275] on label "Ordem de chegada Consumidos: 51 / 56 Horário: 07:00 Clínica: S B Laboratorio de…" at bounding box center [472, 336] width 272 height 135
click at [327, 275] on input "Ordem de chegada Consumidos: 51 / 56 Horário: 07:00 Clínica: S B Laboratorio de…" at bounding box center [330, 273] width 6 height 8
radio input "true"
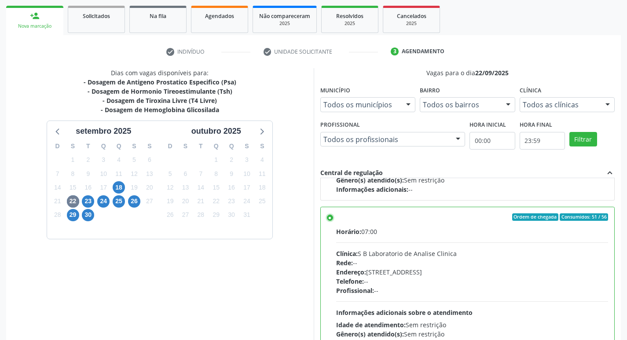
scroll to position [186, 0]
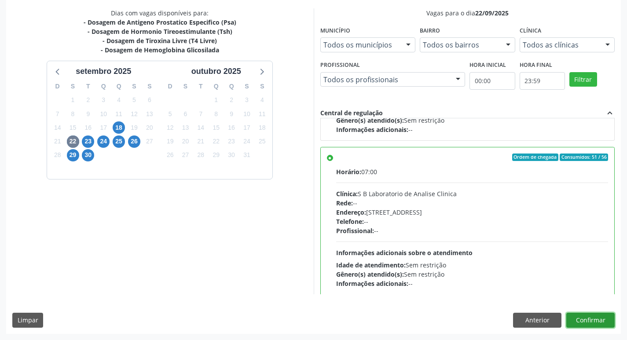
click at [594, 321] on button "Confirmar" at bounding box center [590, 320] width 48 height 15
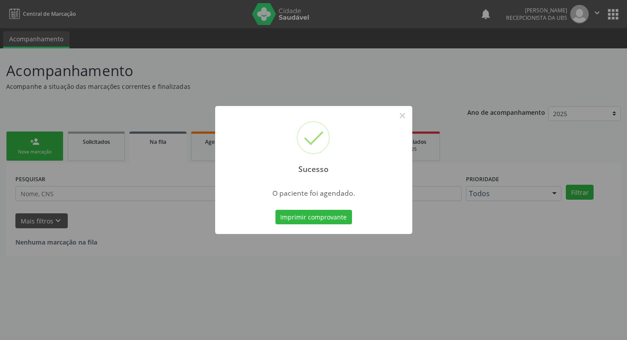
scroll to position [0, 0]
click at [336, 214] on button "Imprimir comprovante" at bounding box center [316, 217] width 77 height 15
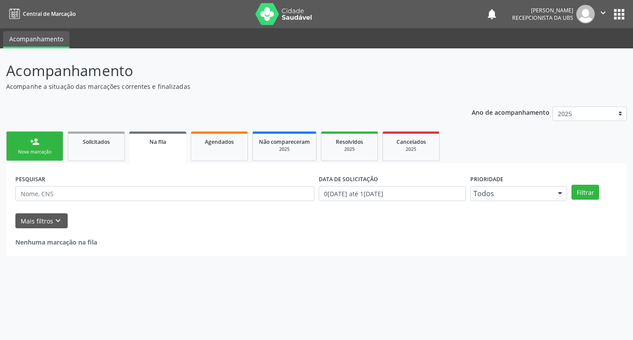
click at [2, 149] on div "Acompanhamento Acompanhe a situação das marcações correntes e finalizadas Relat…" at bounding box center [316, 194] width 633 height 292
click at [21, 149] on div "Nova marcação" at bounding box center [35, 152] width 44 height 7
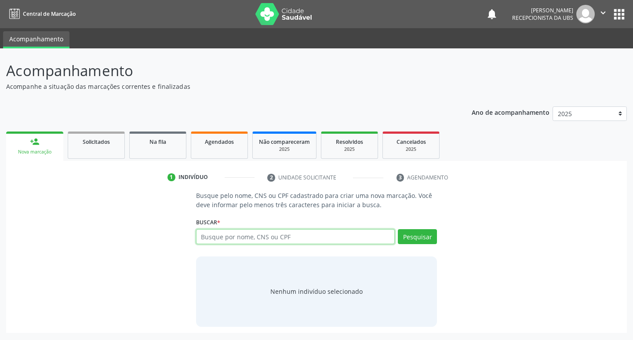
click at [294, 233] on input "text" at bounding box center [295, 236] width 199 height 15
type input "706504317982098"
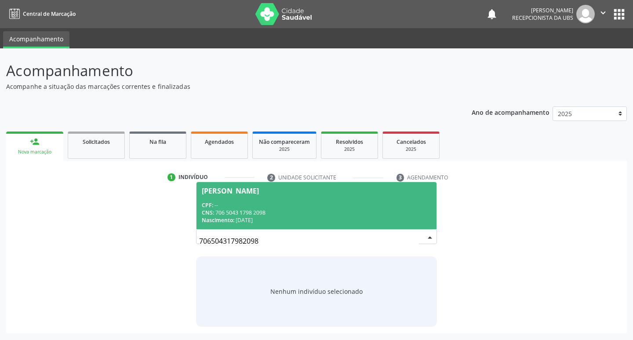
click at [340, 211] on div "CNS: 706 5043 1798 2098" at bounding box center [317, 212] width 230 height 7
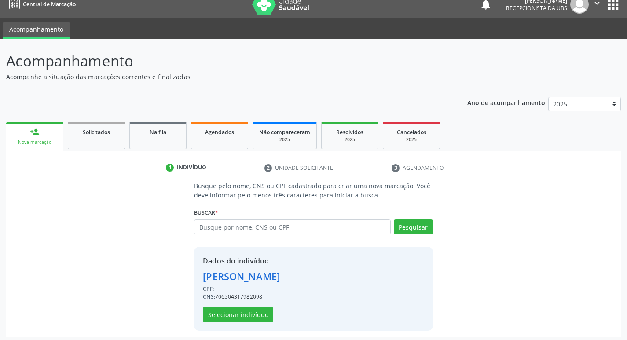
scroll to position [13, 0]
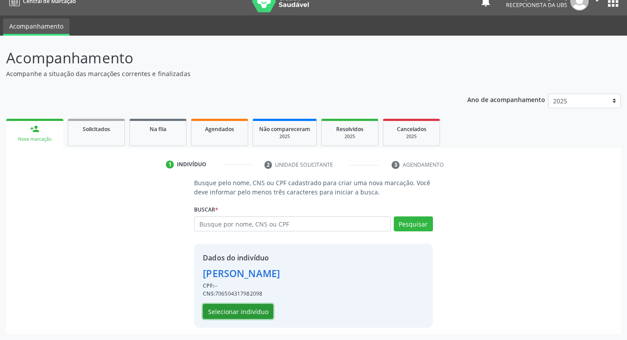
click at [227, 314] on button "Selecionar indivíduo" at bounding box center [238, 311] width 70 height 15
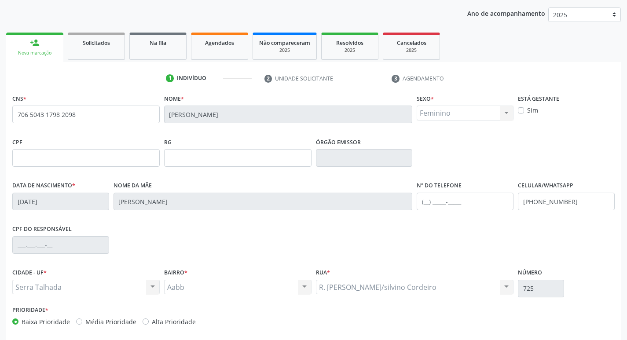
scroll to position [137, 0]
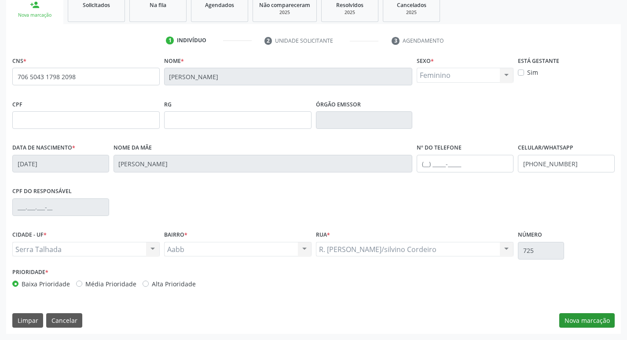
drag, startPoint x: 607, startPoint y: 330, endPoint x: 603, endPoint y: 320, distance: 11.0
click at [604, 328] on div "CNS * 706 5043 1798 2098 [GEOGRAPHIC_DATA] * [PERSON_NAME] * Feminino Masculino…" at bounding box center [313, 194] width 615 height 280
click at [603, 319] on button "Nova marcação" at bounding box center [586, 320] width 55 height 15
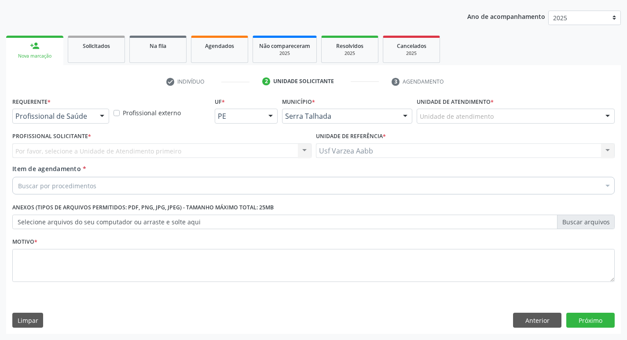
scroll to position [96, 0]
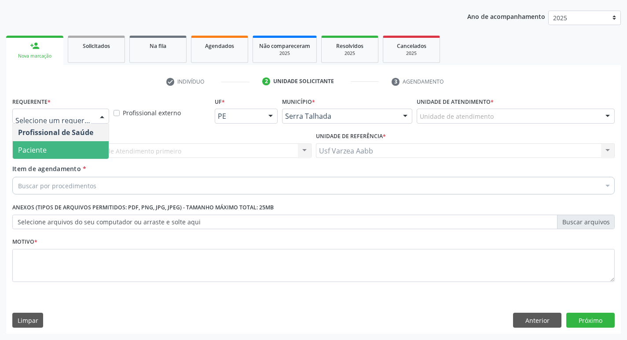
click at [70, 150] on span "Paciente" at bounding box center [61, 150] width 96 height 18
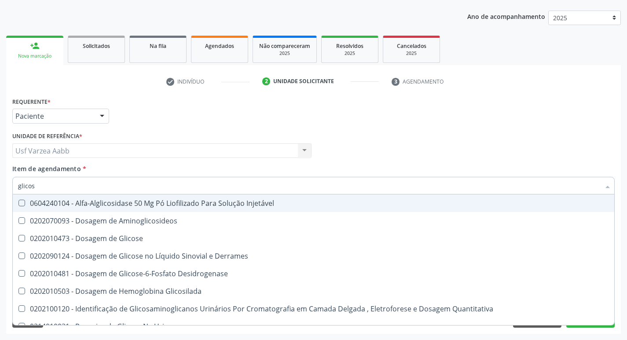
type input "glicosi"
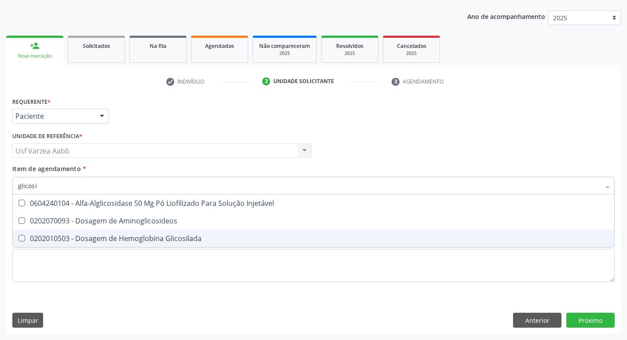
click at [116, 236] on div "0202010503 - Dosagem de Hemoglobina Glicosilada" at bounding box center [313, 238] width 591 height 7
checkbox Glicosilada "true"
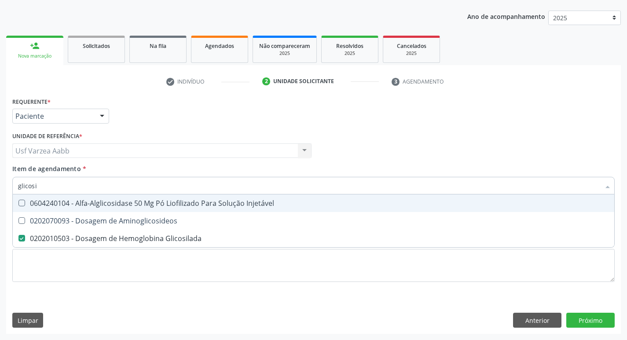
click at [115, 192] on input "glicosi" at bounding box center [309, 186] width 582 height 18
type input "ts"
checkbox Glicosilada "false"
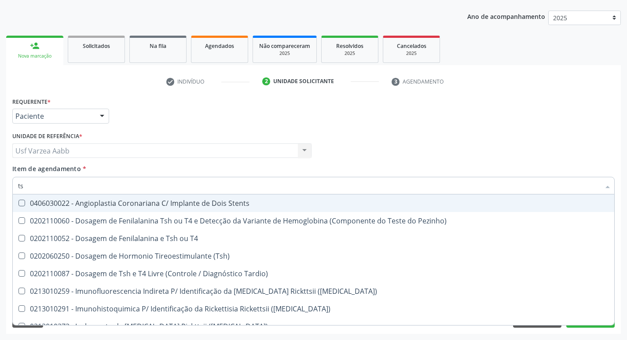
type input "tsh"
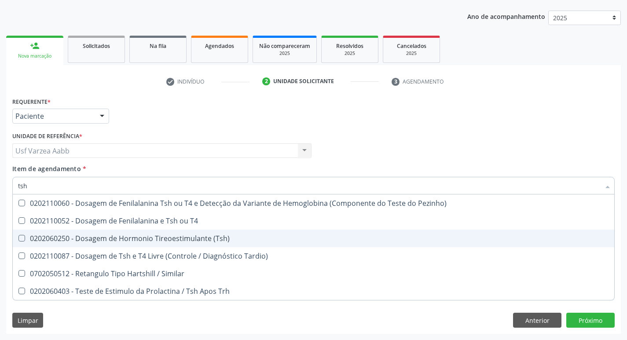
click at [147, 236] on div "0202060250 - Dosagem de Hormonio Tireoestimulante (Tsh)" at bounding box center [313, 238] width 591 height 7
checkbox \(Tsh\) "true"
type input "ts"
checkbox \(Tsh\) "false"
checkbox Tardio\) "true"
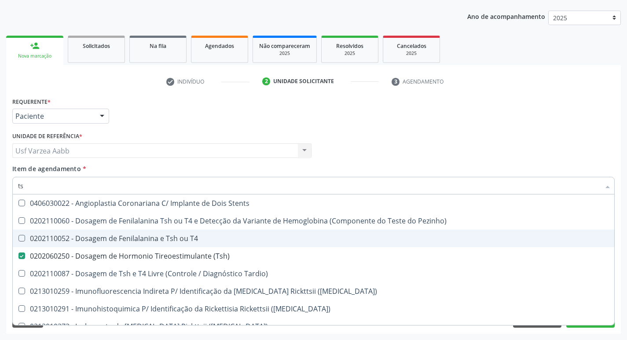
type input "t"
checkbox \(Tsh\) "false"
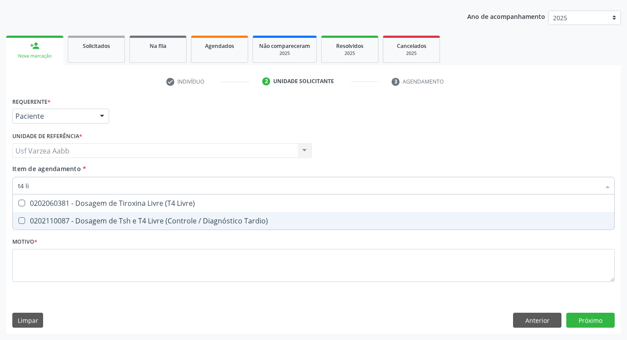
type input "t4 liv"
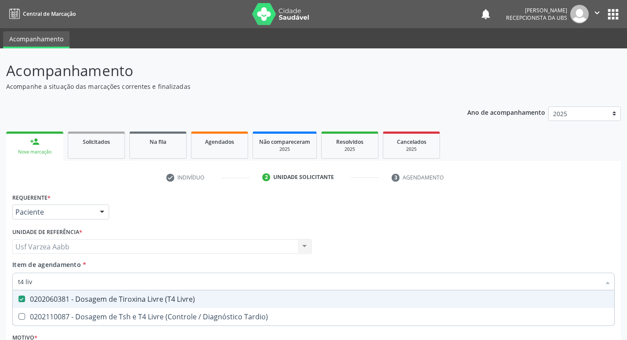
scroll to position [96, 0]
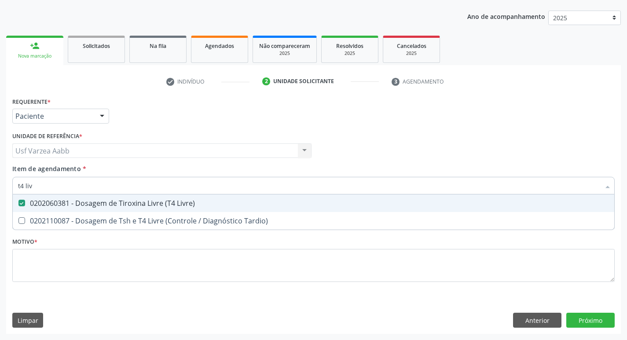
click at [205, 189] on input "t4 liv" at bounding box center [309, 186] width 582 height 18
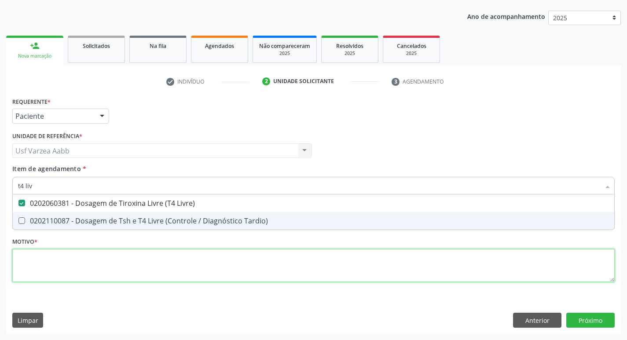
click at [234, 257] on div "Requerente * Paciente Profissional de Saúde Paciente Nenhum resultado encontrad…" at bounding box center [313, 194] width 602 height 199
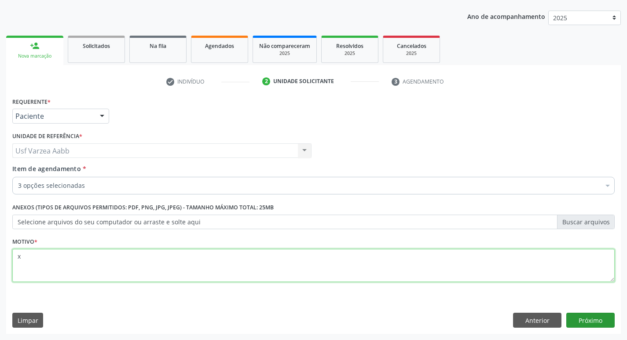
type textarea "x"
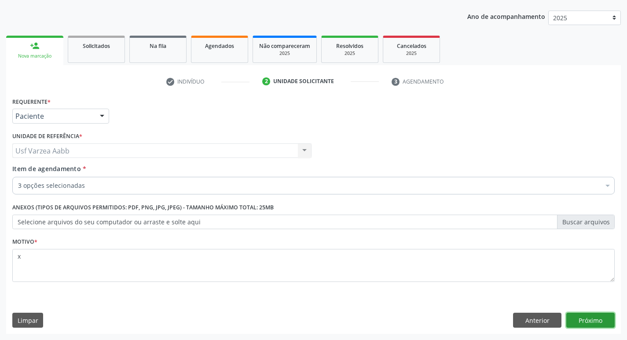
click at [600, 315] on button "Próximo" at bounding box center [590, 320] width 48 height 15
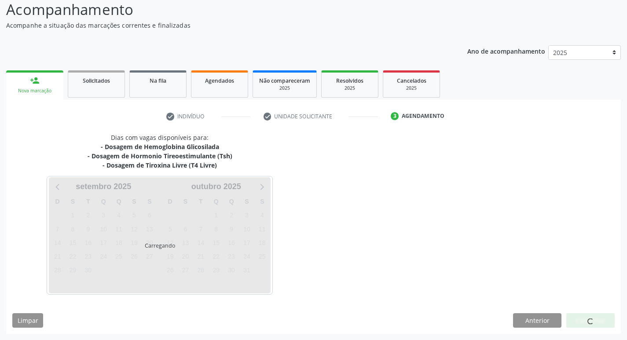
scroll to position [61, 0]
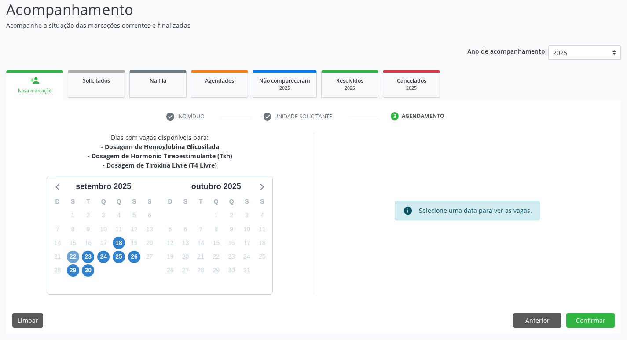
click at [70, 256] on span "22" at bounding box center [73, 257] width 12 height 12
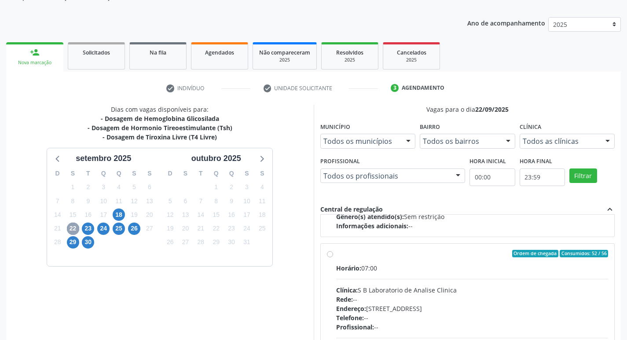
scroll to position [105, 0]
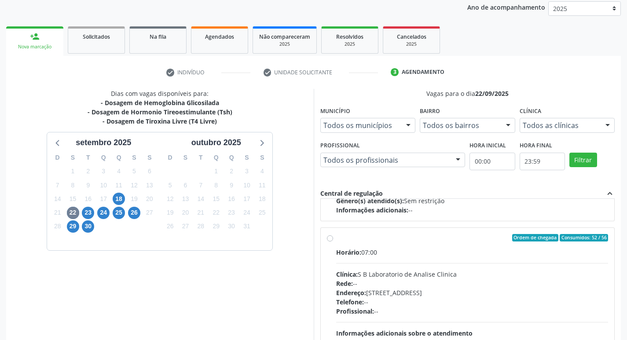
click at [333, 243] on div "Ordem de chegada Consumidos: 52 / 56 Horário: 07:00 Clínica: S B Laboratorio de…" at bounding box center [468, 301] width 282 height 135
radio input "true"
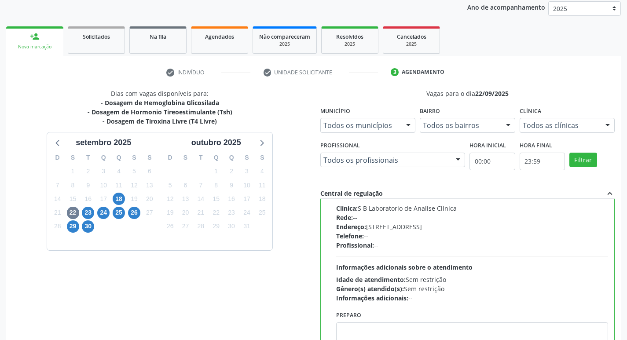
scroll to position [186, 0]
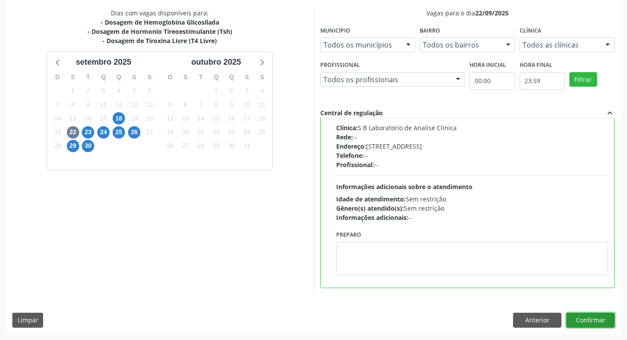
click at [591, 323] on button "Confirmar" at bounding box center [590, 320] width 48 height 15
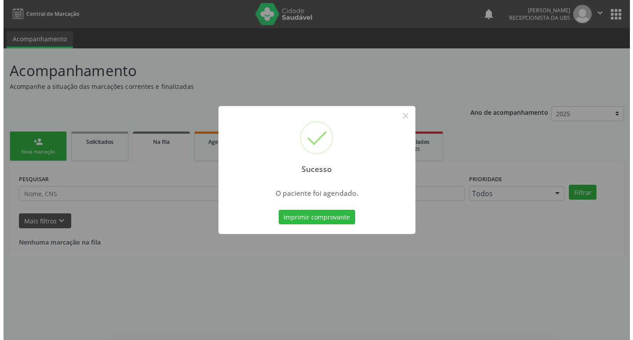
scroll to position [0, 0]
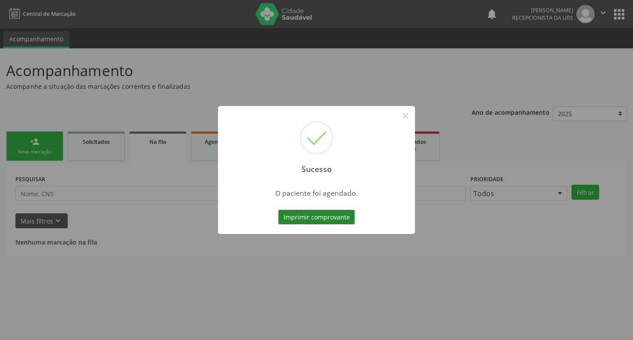
click at [303, 211] on button "Imprimir comprovante" at bounding box center [316, 217] width 77 height 15
